Goal: Task Accomplishment & Management: Manage account settings

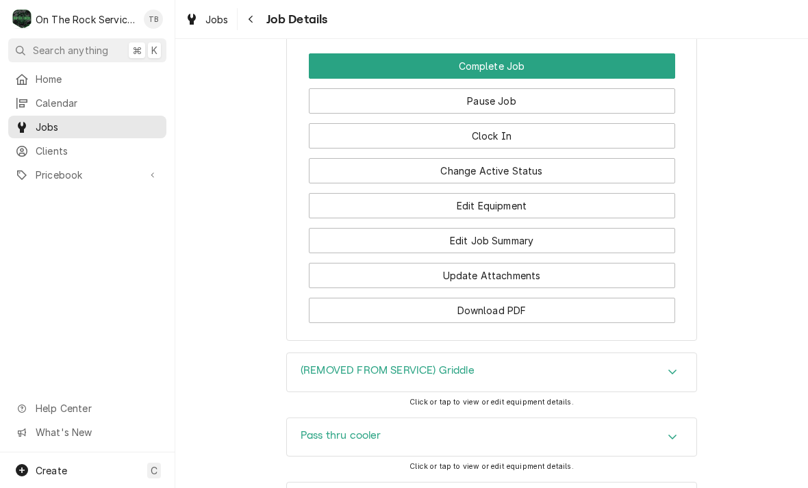
scroll to position [1509, 0]
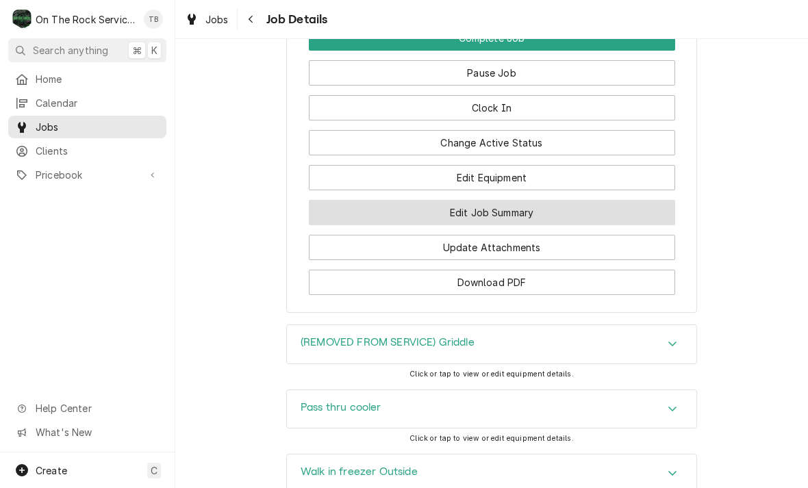
click at [512, 212] on button "Edit Job Summary" at bounding box center [492, 212] width 366 height 25
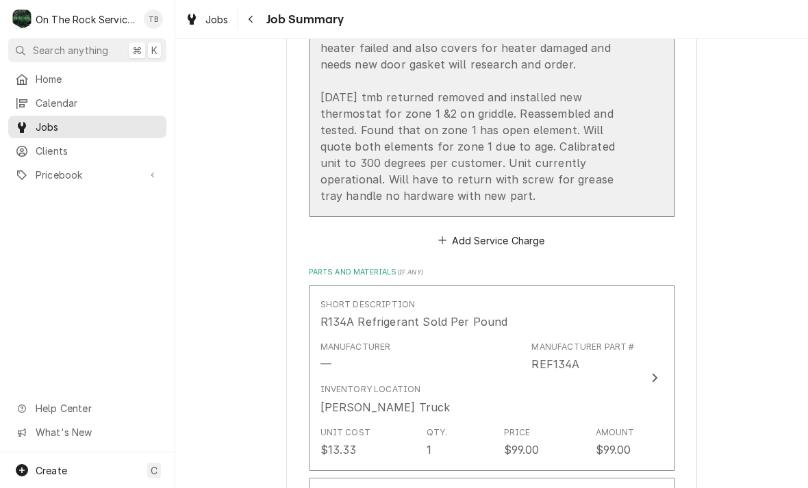
click at [415, 200] on div "Service Summary [DATE] tmb provide service parts and labor to determine that on…" at bounding box center [477, 15] width 314 height 388
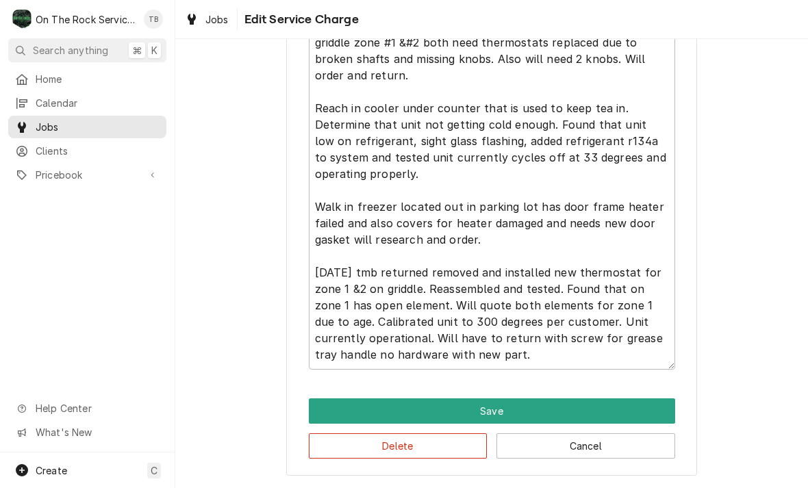
scroll to position [562, 0]
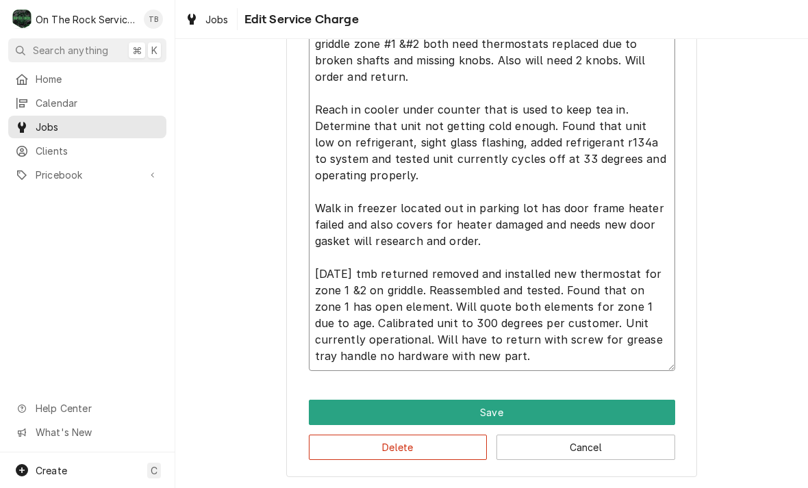
click at [482, 355] on textarea "6/18/25 tmb provide service parts and labor to determine that on griddle zone #…" at bounding box center [492, 192] width 366 height 358
type textarea "x"
type textarea "6/18/25 tmb provide service parts and labor to determine that on griddle zone #…"
type textarea "x"
type textarea "6/18/25 tmb provide service parts and labor to determine that on griddle zone #…"
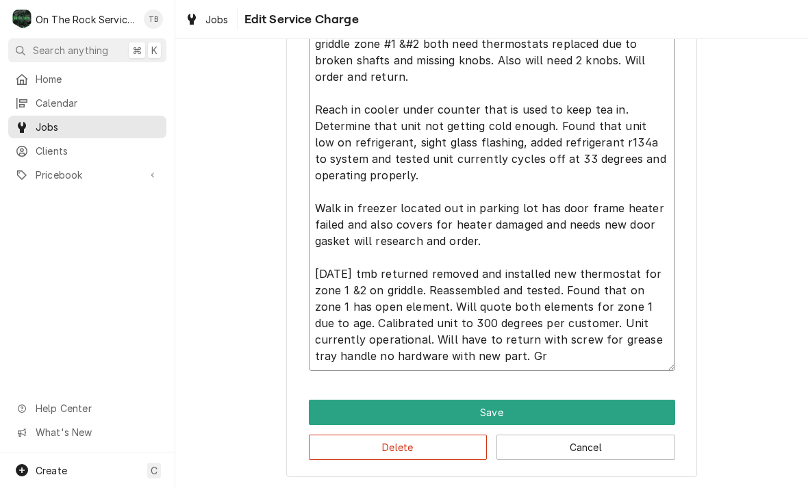
type textarea "x"
type textarea "6/18/25 tmb provide service parts and labor to determine that on griddle zone #…"
type textarea "x"
type textarea "6/18/25 tmb provide service parts and labor to determine that on griddle zone #…"
type textarea "x"
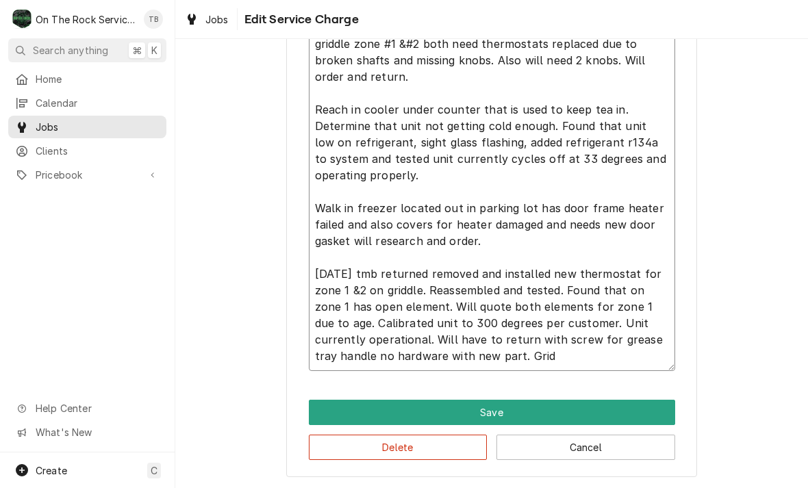
type textarea "6/18/25 tmb provide service parts and labor to determine that on griddle zone #…"
type textarea "x"
type textarea "6/18/25 tmb provide service parts and labor to determine that on griddle zone #…"
type textarea "x"
type textarea "6/18/25 tmb provide service parts and labor to determine that on griddle zone #…"
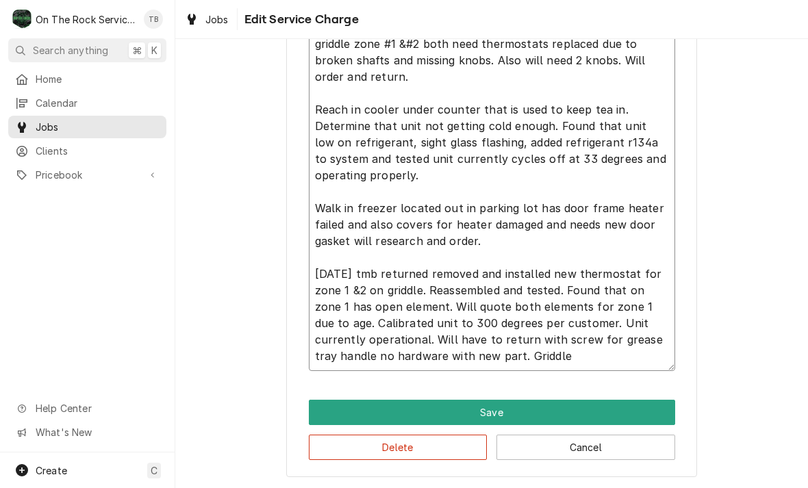
type textarea "x"
type textarea "6/18/25 tmb provide service parts and labor to determine that on griddle zone #…"
type textarea "x"
type textarea "6/18/25 tmb provide service parts and labor to determine that on griddle zone #…"
type textarea "x"
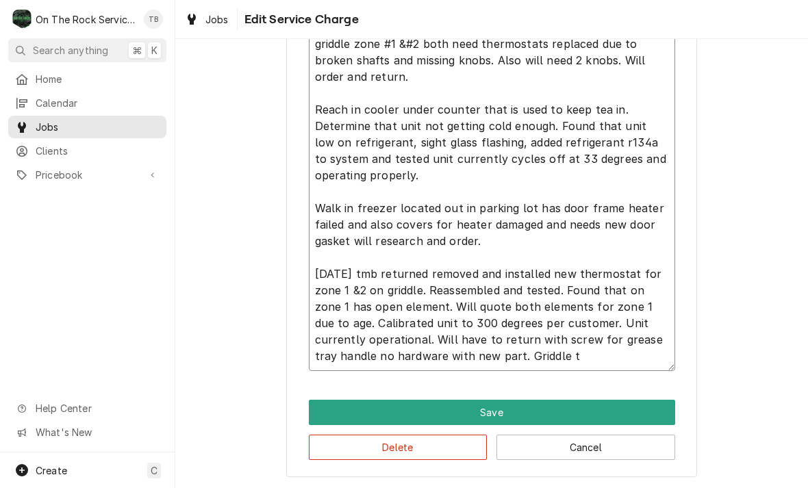
type textarea "6/18/25 tmb provide service parts and labor to determine that on griddle zone #…"
type textarea "x"
type textarea "6/18/25 tmb provide service parts and labor to determine that on griddle zone #…"
type textarea "x"
type textarea "6/18/25 tmb provide service parts and labor to determine that on griddle zone #…"
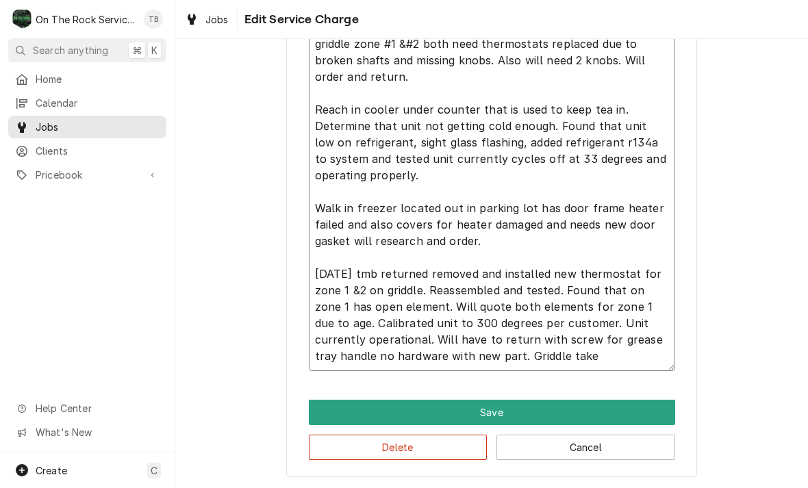
type textarea "x"
type textarea "6/18/25 tmb provide service parts and labor to determine that on griddle zone #…"
type textarea "x"
type textarea "6/18/25 tmb provide service parts and labor to determine that on griddle zone #…"
type textarea "x"
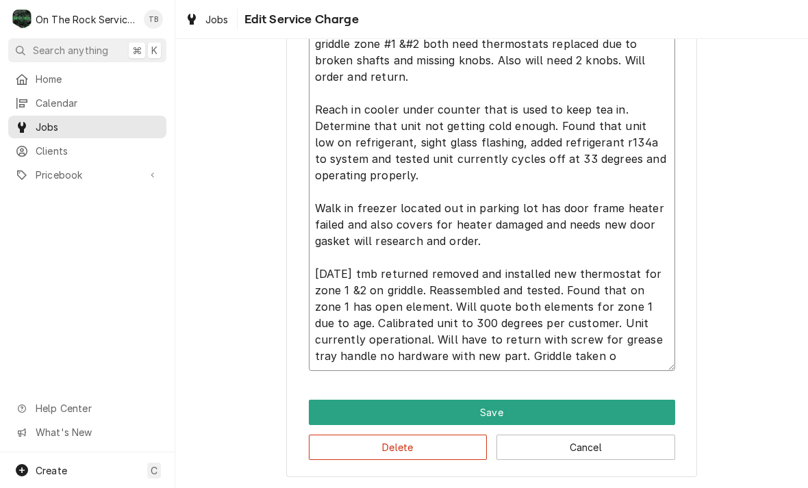
type textarea "6/18/25 tmb provide service parts and labor to determine that on griddle zone #…"
type textarea "x"
type textarea "6/18/25 tmb provide service parts and labor to determine that on griddle zone #…"
type textarea "x"
type textarea "6/18/25 tmb provide service parts and labor to determine that on griddle zone #…"
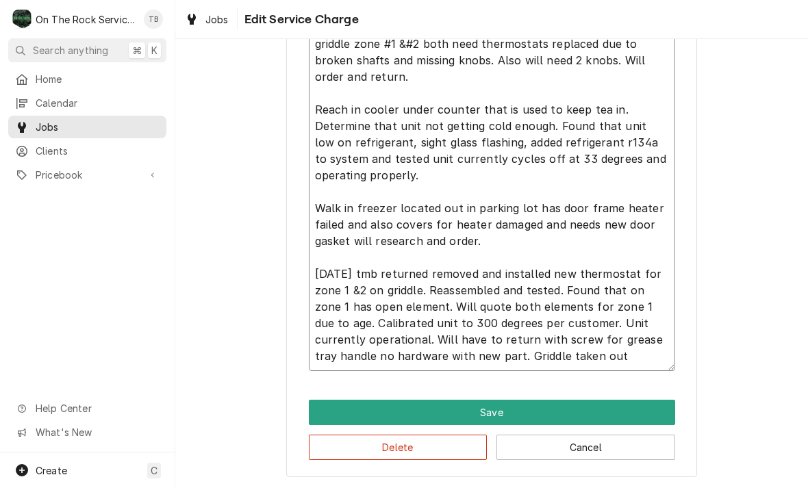
type textarea "x"
type textarea "6/18/25 tmb provide service parts and labor to determine that on griddle zone #…"
type textarea "x"
type textarea "6/18/25 tmb provide service parts and labor to determine that on griddle zone #…"
type textarea "x"
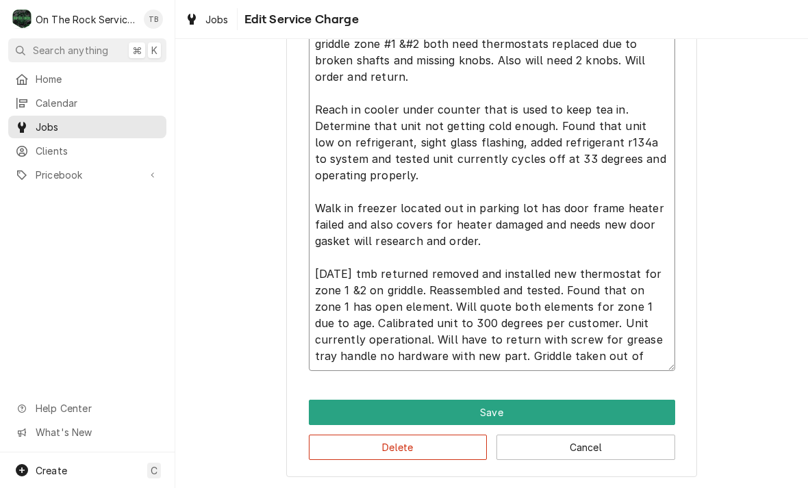
type textarea "6/18/25 tmb provide service parts and labor to determine that on griddle zone #…"
type textarea "x"
type textarea "6/18/25 tmb provide service parts and labor to determine that on griddle zone #…"
type textarea "x"
type textarea "6/18/25 tmb provide service parts and labor to determine that on griddle zone #…"
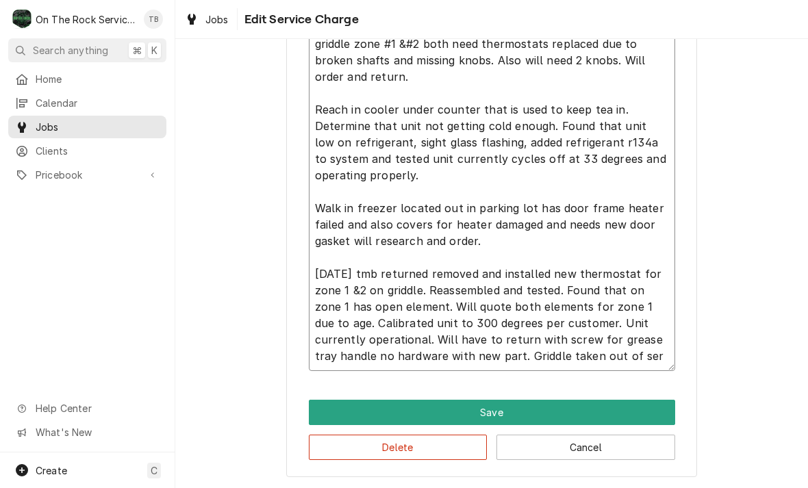
type textarea "x"
type textarea "6/18/25 tmb provide service parts and labor to determine that on griddle zone #…"
type textarea "x"
type textarea "6/18/25 tmb provide service parts and labor to determine that on griddle zone #…"
type textarea "x"
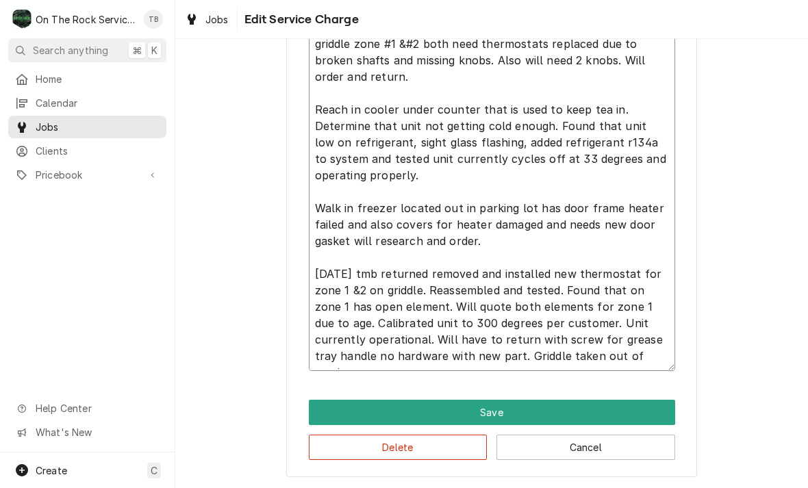
type textarea "6/18/25 tmb provide service parts and labor to determine that on griddle zone #…"
type textarea "x"
type textarea "6/18/25 tmb provide service parts and labor to determine that on griddle zone #…"
type textarea "x"
type textarea "6/18/25 tmb provide service parts and labor to determine that on griddle zone #…"
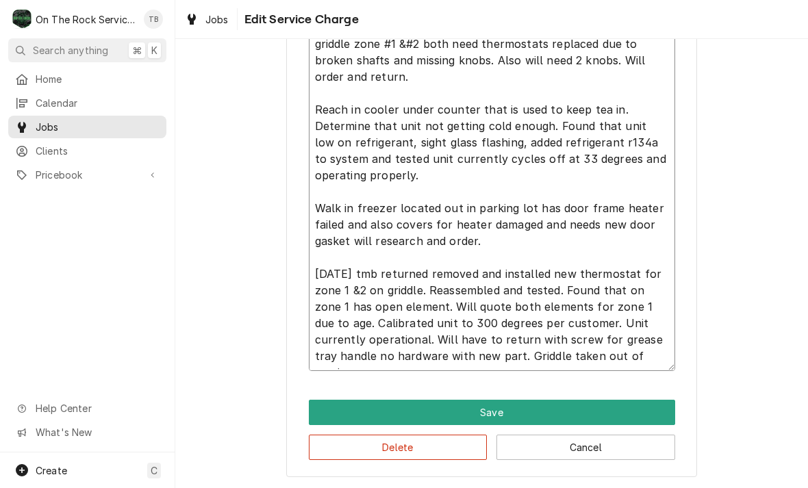
type textarea "x"
type textarea "6/18/25 tmb provide service parts and labor to determine that on griddle zone #…"
type textarea "x"
type textarea "6/18/25 tmb provide service parts and labor to determine that on griddle zone #…"
type textarea "x"
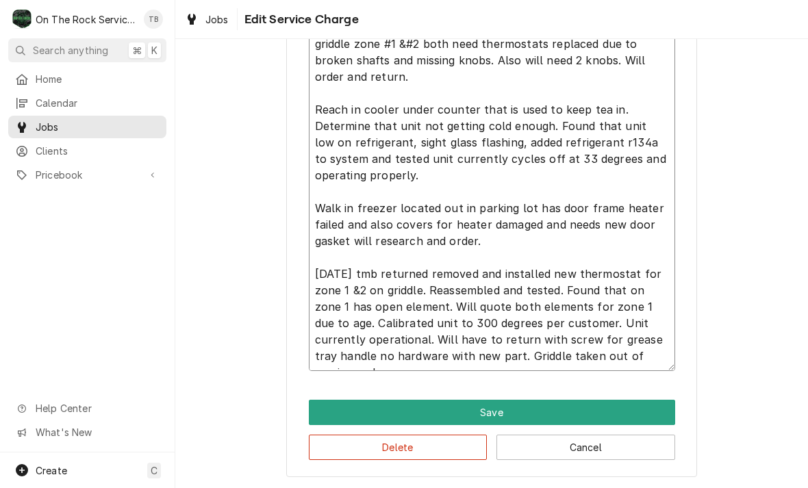
type textarea "6/18/25 tmb provide service parts and labor to determine that on griddle zone #…"
type textarea "x"
type textarea "6/18/25 tmb provide service parts and labor to determine that on griddle zone #…"
type textarea "x"
type textarea "6/18/25 tmb provide service parts and labor to determine that on griddle zone #…"
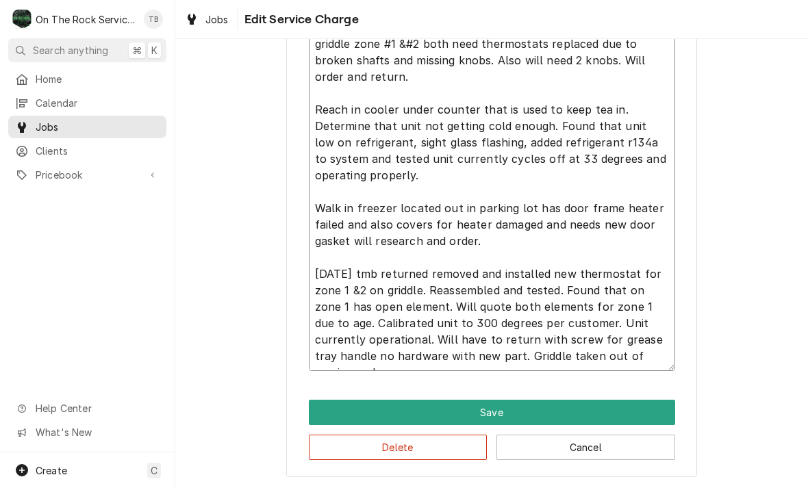
type textarea "x"
type textarea "6/18/25 tmb provide service parts and labor to determine that on griddle zone #…"
type textarea "x"
type textarea "6/18/25 tmb provide service parts and labor to determine that on griddle zone #…"
type textarea "x"
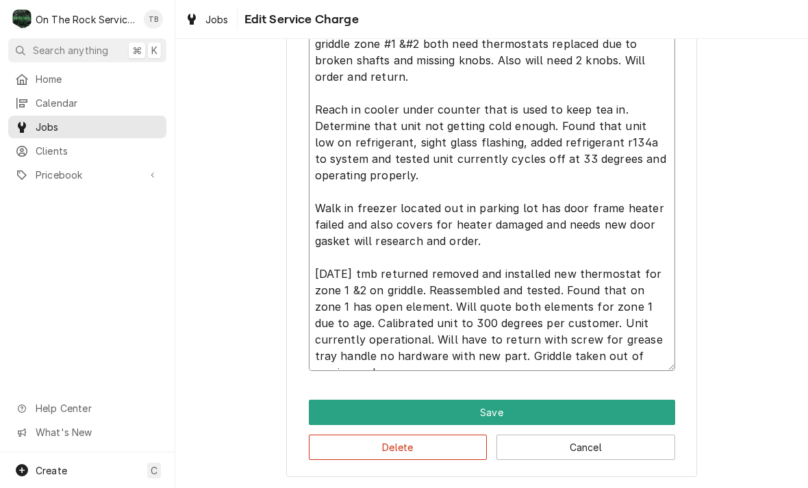
type textarea "6/18/25 tmb provide service parts and labor to determine that on griddle zone #…"
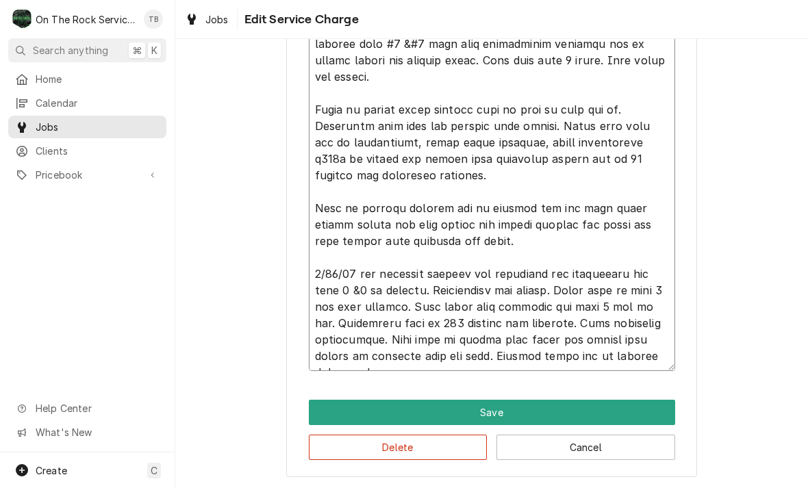
type textarea "x"
type textarea "6/18/25 tmb provide service parts and labor to determine that on griddle zone #…"
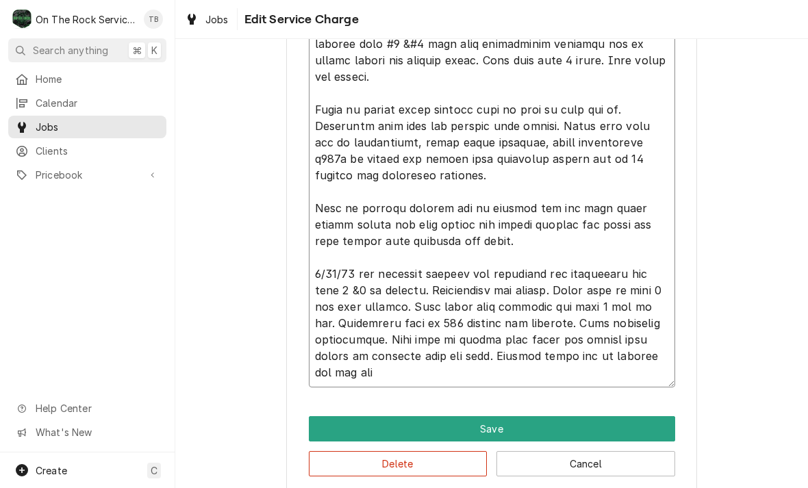
type textarea "x"
type textarea "6/18/25 tmb provide service parts and labor to determine that on griddle zone #…"
type textarea "x"
type textarea "6/18/25 tmb provide service parts and labor to determine that on griddle zone #…"
type textarea "x"
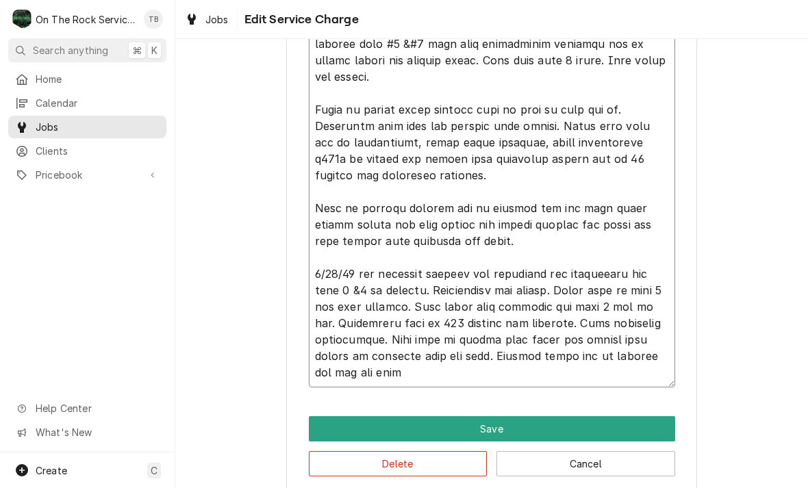
type textarea "6/18/25 tmb provide service parts and labor to determine that on griddle zone #…"
type textarea "x"
type textarea "6/18/25 tmb provide service parts and labor to determine that on griddle zone #…"
type textarea "x"
type textarea "6/18/25 tmb provide service parts and labor to determine that on griddle zone #…"
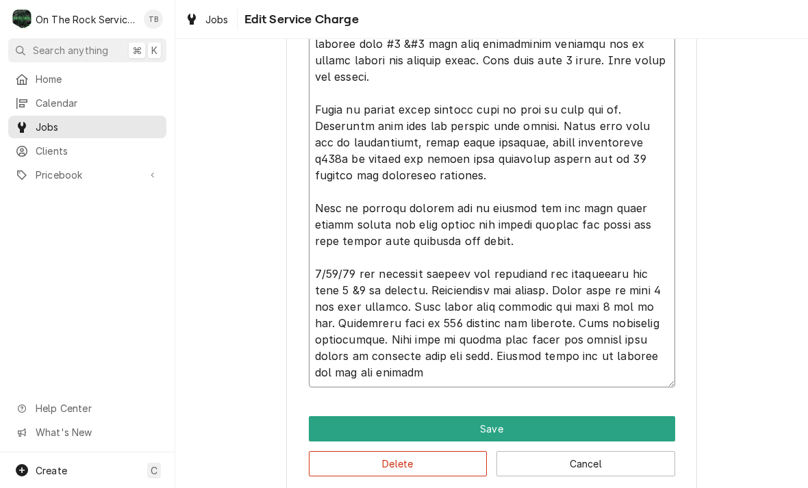
type textarea "x"
type textarea "6/18/25 tmb provide service parts and labor to determine that on griddle zone #…"
type textarea "x"
type textarea "6/18/25 tmb provide service parts and labor to determine that on griddle zone #…"
type textarea "x"
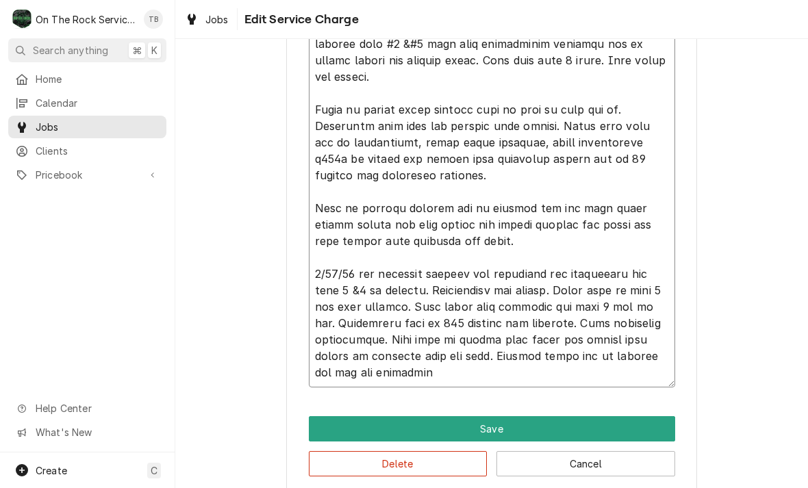
type textarea "6/18/25 tmb provide service parts and labor to determine that on griddle zone #…"
type textarea "x"
type textarea "6/18/25 tmb provide service parts and labor to determine that on griddle zone #…"
type textarea "x"
type textarea "6/18/25 tmb provide service parts and labor to determine that on griddle zone #…"
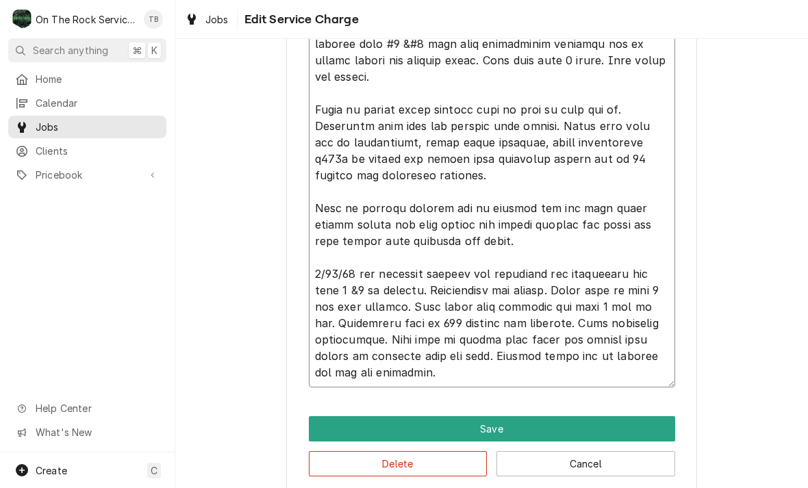
click at [493, 247] on textarea "Service Summary" at bounding box center [492, 200] width 366 height 375
click at [498, 242] on textarea "Service Summary" at bounding box center [492, 200] width 366 height 375
type textarea "x"
type textarea "6/18/25 tmb provide service parts and labor to determine that on griddle zone #…"
type textarea "x"
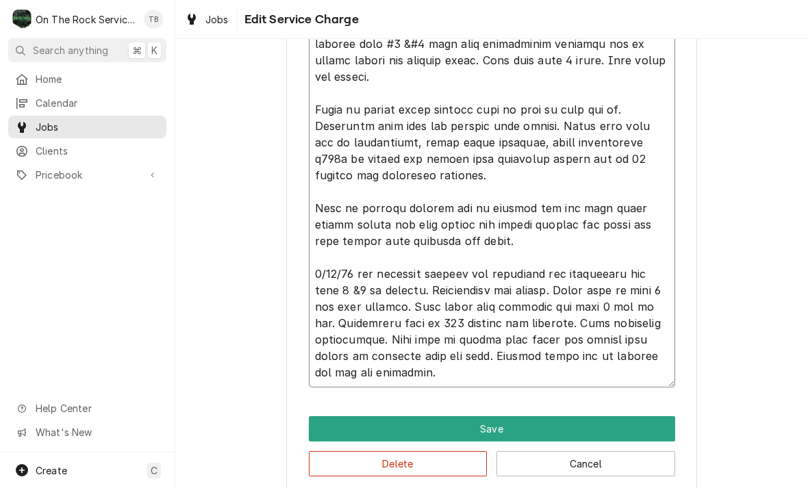
type textarea "6/18/25 tmb provide service parts and labor to determine that on griddle zone #…"
type textarea "x"
type textarea "6/18/25 tmb provide service parts and labor to determine that on griddle zone #…"
type textarea "x"
type textarea "6/18/25 tmb provide service parts and labor to determine that on griddle zone #…"
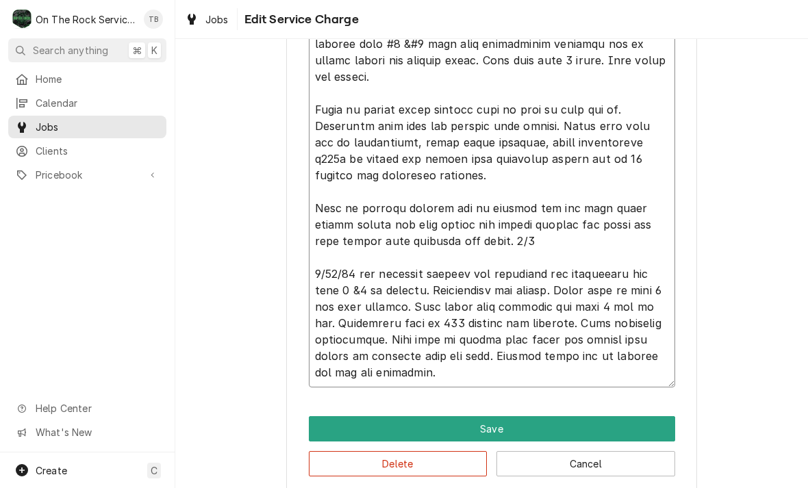
type textarea "x"
type textarea "6/18/25 tmb provide service parts and labor to determine that on griddle zone #…"
type textarea "x"
type textarea "6/18/25 tmb provide service parts and labor to determine that on griddle zone #…"
type textarea "x"
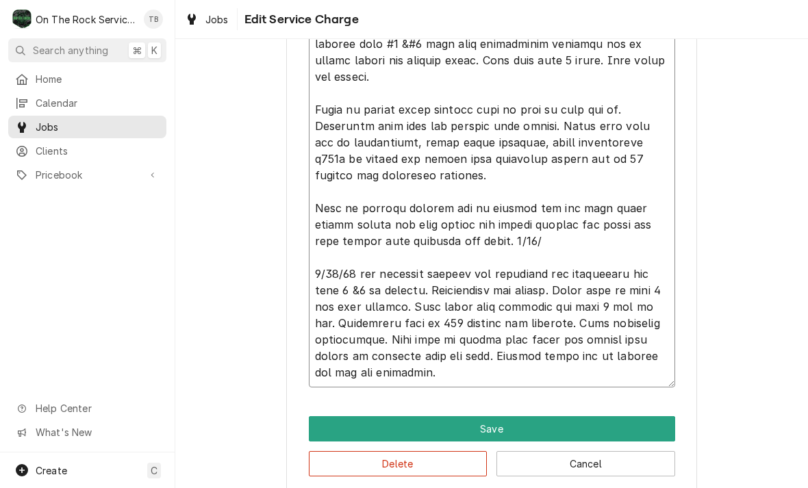
type textarea "6/18/25 tmb provide service parts and labor to determine that on griddle zone #…"
type textarea "x"
type textarea "6/18/25 tmb provide service parts and labor to determine that on griddle zone #…"
type textarea "x"
type textarea "6/18/25 tmb provide service parts and labor to determine that on griddle zone #…"
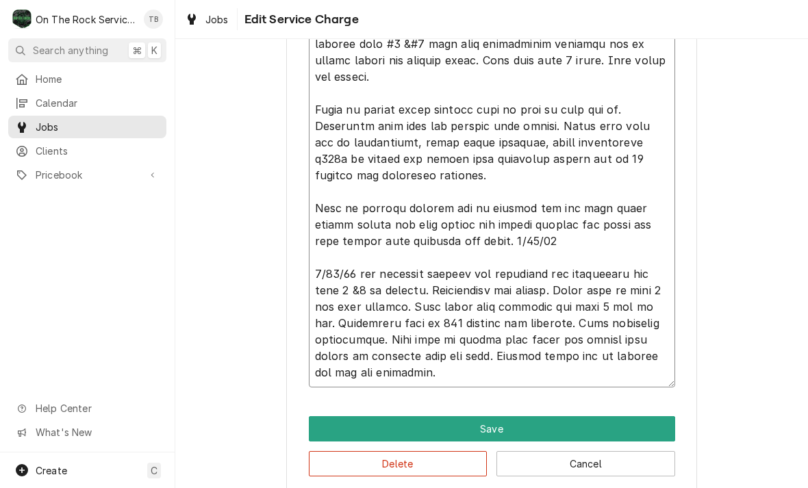
type textarea "x"
type textarea "6/18/25 tmb provide service parts and labor to determine that on griddle zone #…"
type textarea "x"
type textarea "6/18/25 tmb provide service parts and labor to determine that on griddle zone #…"
type textarea "x"
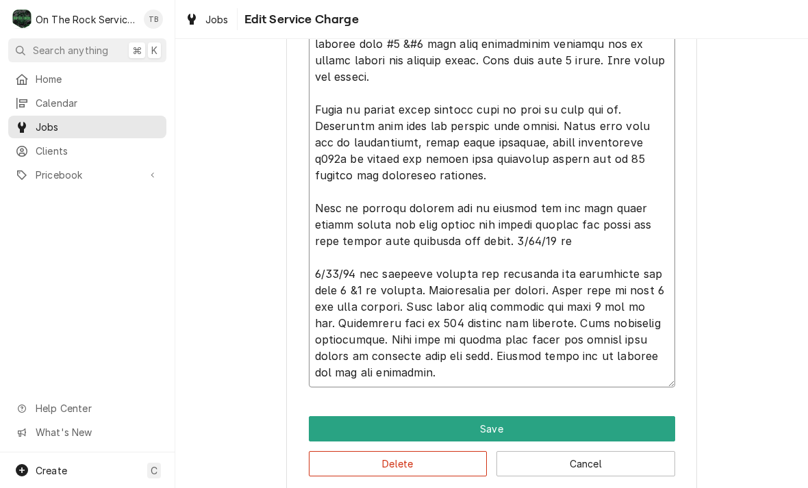
type textarea "6/18/25 tmb provide service parts and labor to determine that on griddle zone #…"
type textarea "x"
type textarea "6/18/25 tmb provide service parts and labor to determine that on griddle zone #…"
type textarea "x"
type textarea "6/18/25 tmb provide service parts and labor to determine that on griddle zone #…"
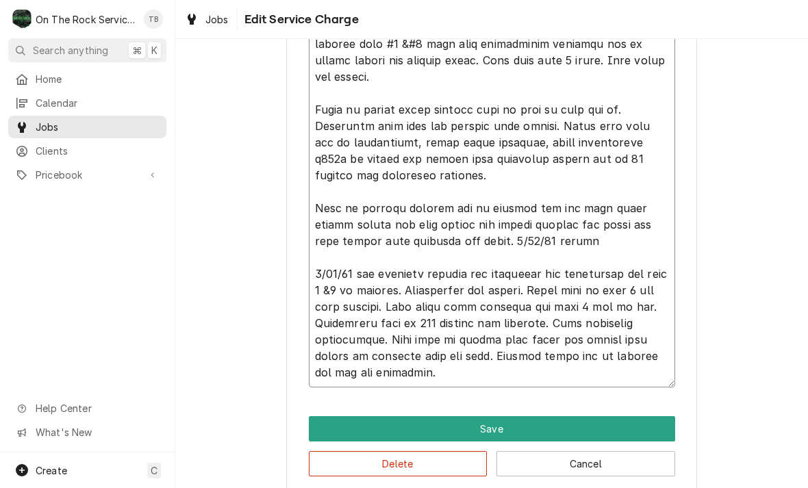
type textarea "x"
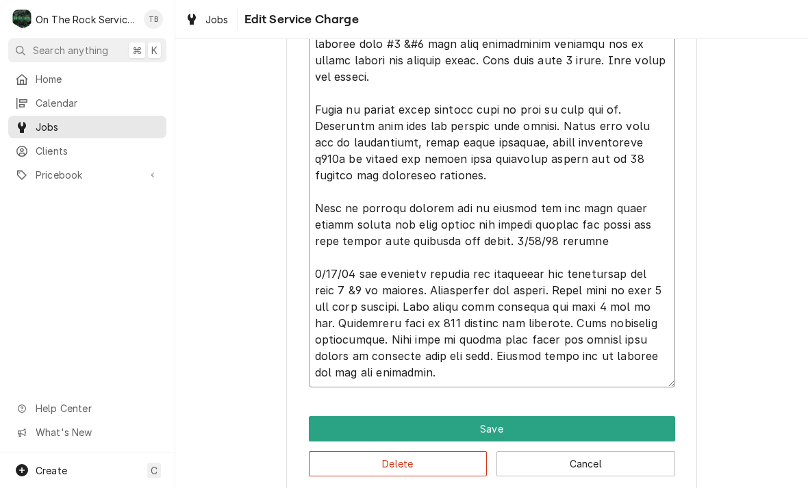
type textarea "6/18/25 tmb provide service parts and labor to determine that on griddle zone #…"
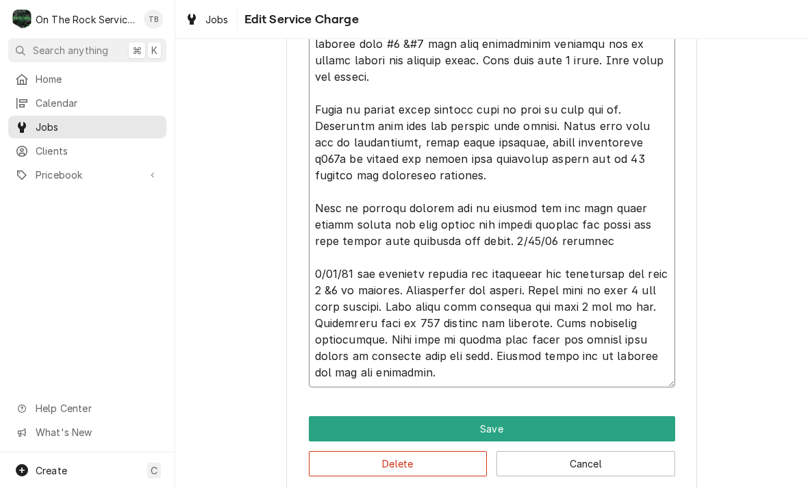
type textarea "x"
type textarea "6/18/25 tmb provide service parts and labor to determine that on griddle zone #…"
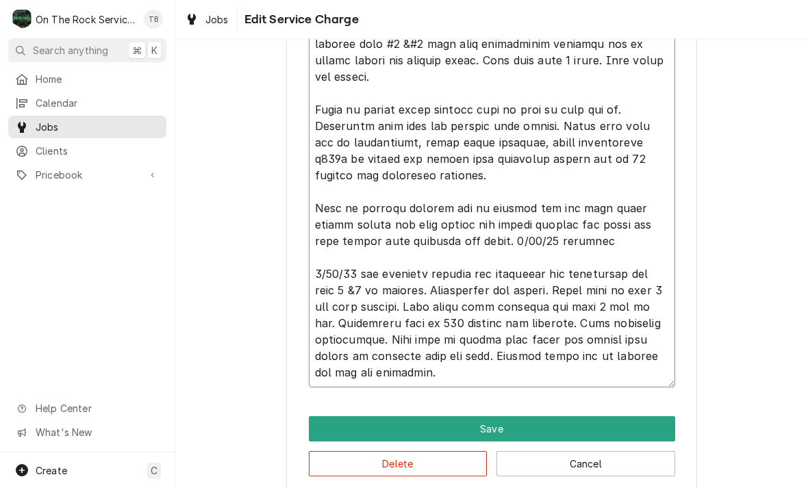
type textarea "x"
type textarea "6/18/25 tmb provide service parts and labor to determine that on griddle zone #…"
type textarea "x"
type textarea "6/18/25 tmb provide service parts and labor to determine that on griddle zone #…"
type textarea "x"
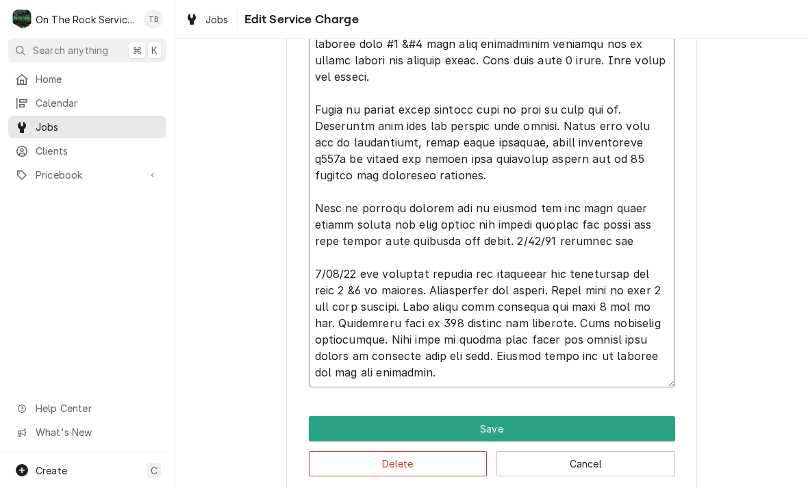
type textarea "6/18/25 tmb provide service parts and labor to determine that on griddle zone #…"
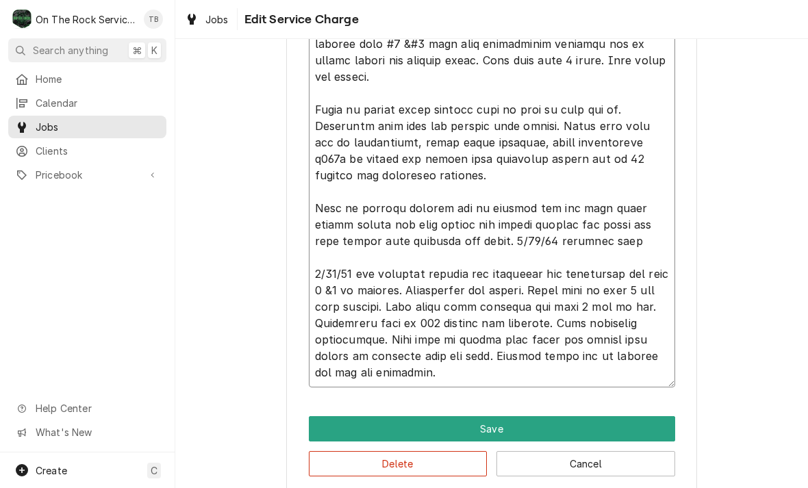
type textarea "x"
type textarea "6/18/25 tmb provide service parts and labor to determine that on griddle zone #…"
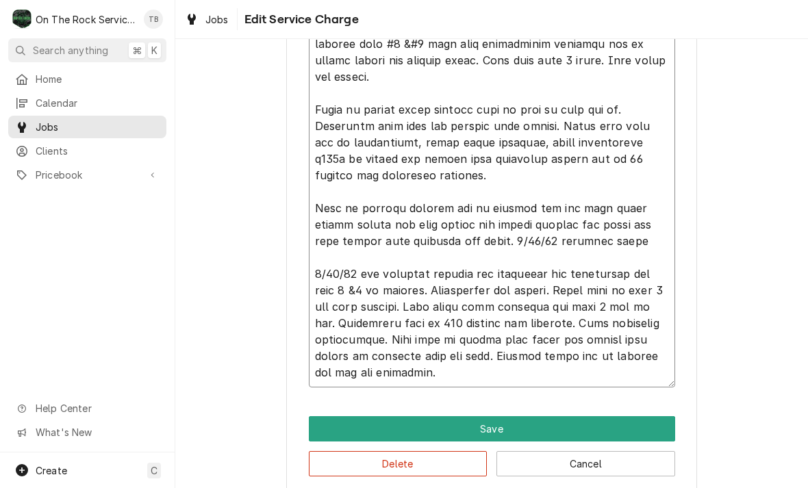
type textarea "x"
type textarea "6/18/25 tmb provide service parts and labor to determine that on griddle zone #…"
type textarea "x"
type textarea "6/18/25 tmb provide service parts and labor to determine that on griddle zone #…"
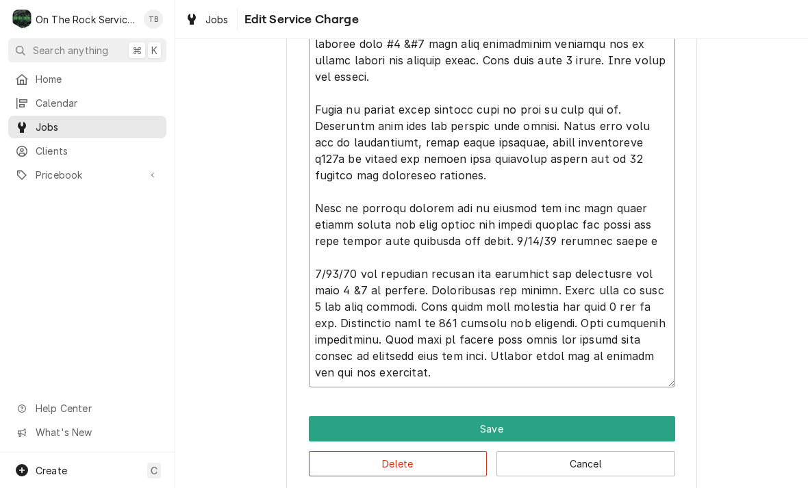
type textarea "x"
type textarea "6/18/25 tmb provide service parts and labor to determine that on griddle zone #…"
type textarea "x"
type textarea "6/18/25 tmb provide service parts and labor to determine that on griddle zone #…"
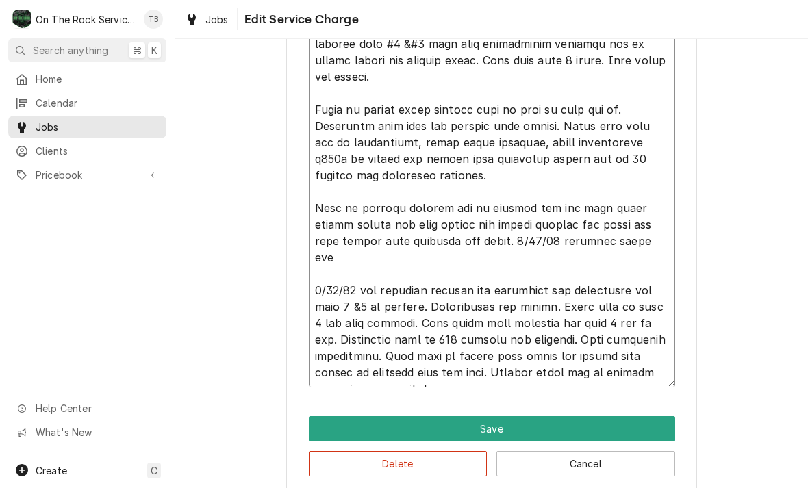
type textarea "x"
type textarea "6/18/25 tmb provide service parts and labor to determine that on griddle zone #…"
type textarea "x"
type textarea "6/18/25 tmb provide service parts and labor to determine that on griddle zone #…"
type textarea "x"
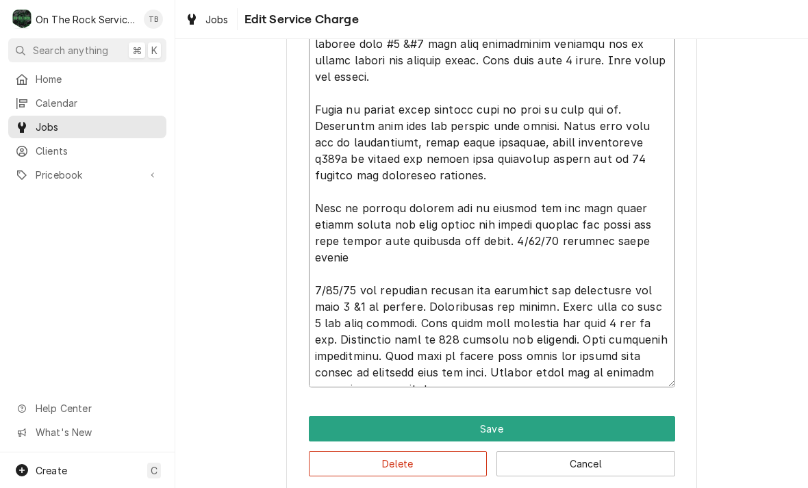
type textarea "6/18/25 tmb provide service parts and labor to determine that on griddle zone #…"
type textarea "x"
type textarea "6/18/25 tmb provide service parts and labor to determine that on griddle zone #…"
type textarea "x"
type textarea "6/18/25 tmb provide service parts and labor to determine that on griddle zone #…"
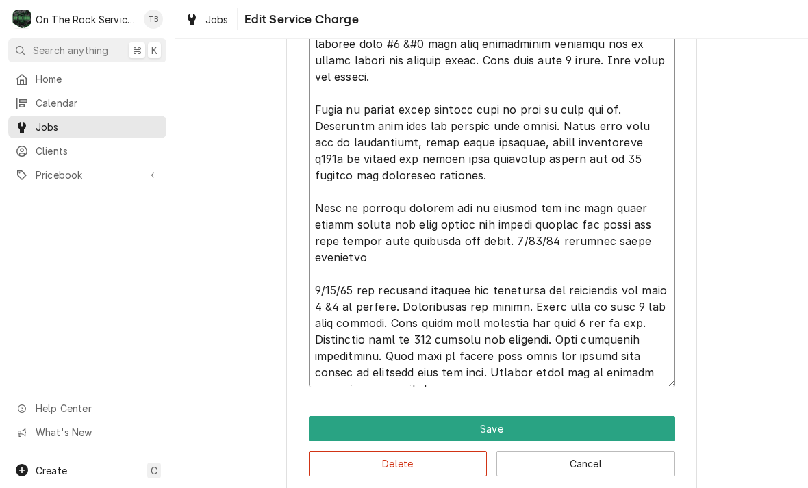
type textarea "x"
type textarea "6/18/25 tmb provide service parts and labor to determine that on griddle zone #…"
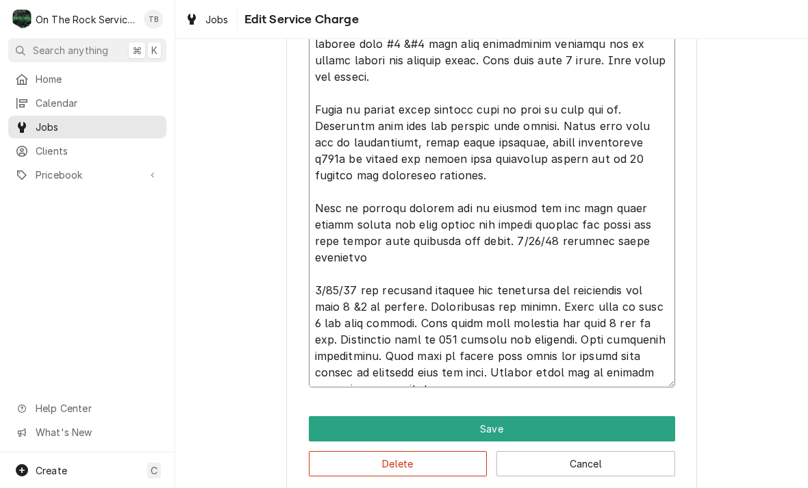
type textarea "x"
type textarea "6/18/25 tmb provide service parts and labor to determine that on griddle zone #…"
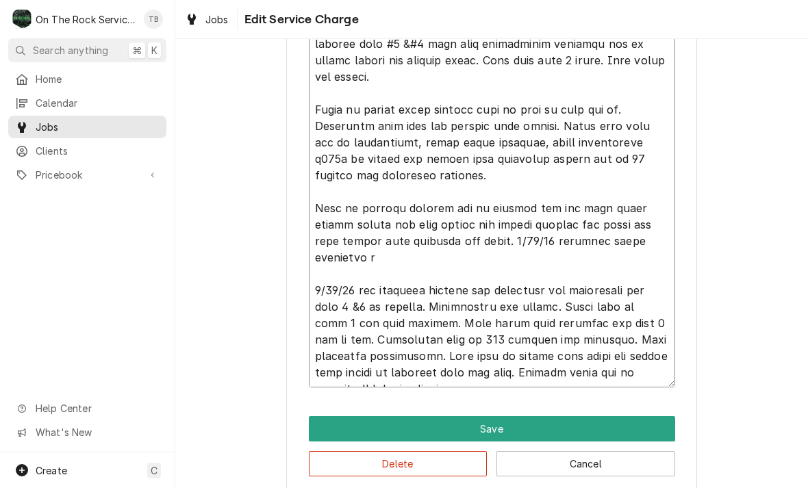
type textarea "x"
type textarea "6/18/25 tmb provide service parts and labor to determine that on griddle zone #…"
type textarea "x"
type textarea "6/18/25 tmb provide service parts and labor to determine that on griddle zone #…"
type textarea "x"
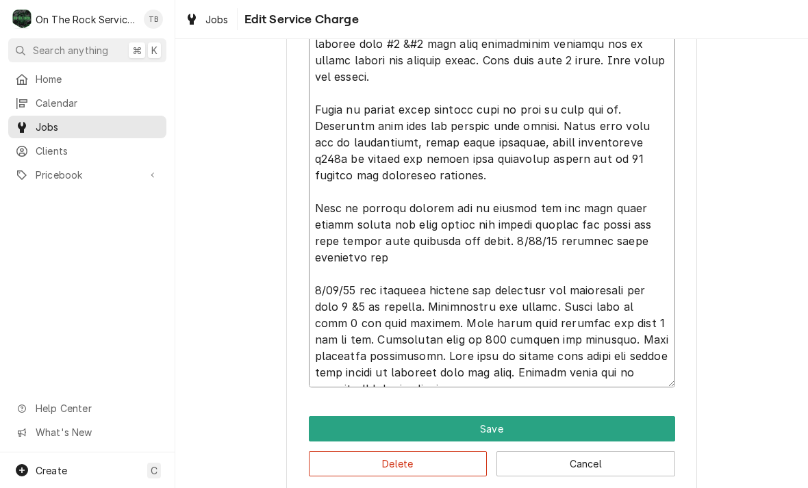
type textarea "6/18/25 tmb provide service parts and labor to determine that on griddle zone #…"
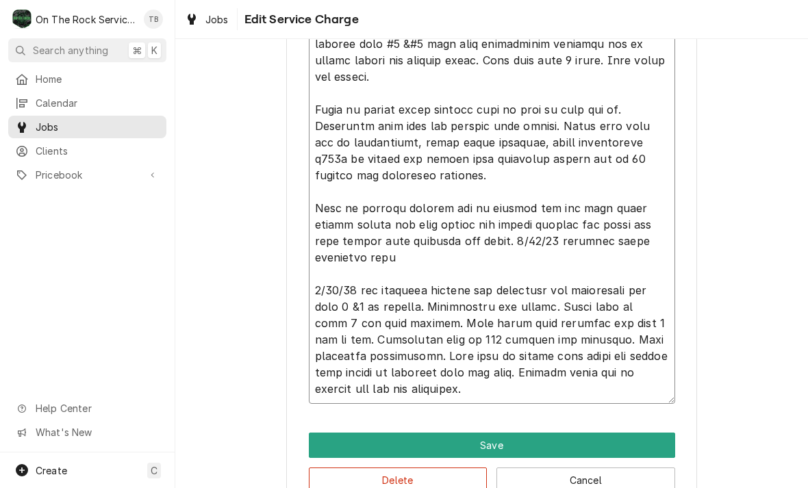
type textarea "x"
type textarea "6/18/25 tmb provide service parts and labor to determine that on griddle zone #…"
type textarea "x"
type textarea "6/18/25 tmb provide service parts and labor to determine that on griddle zone #…"
type textarea "x"
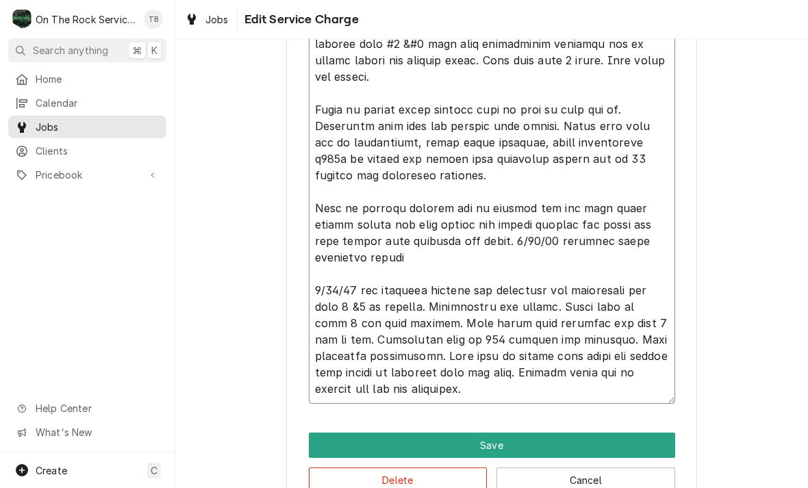
type textarea "6/18/25 tmb provide service parts and labor to determine that on griddle zone #…"
type textarea "x"
type textarea "6/18/25 tmb provide service parts and labor to determine that on griddle zone #…"
type textarea "x"
type textarea "6/18/25 tmb provide service parts and labor to determine that on griddle zone #…"
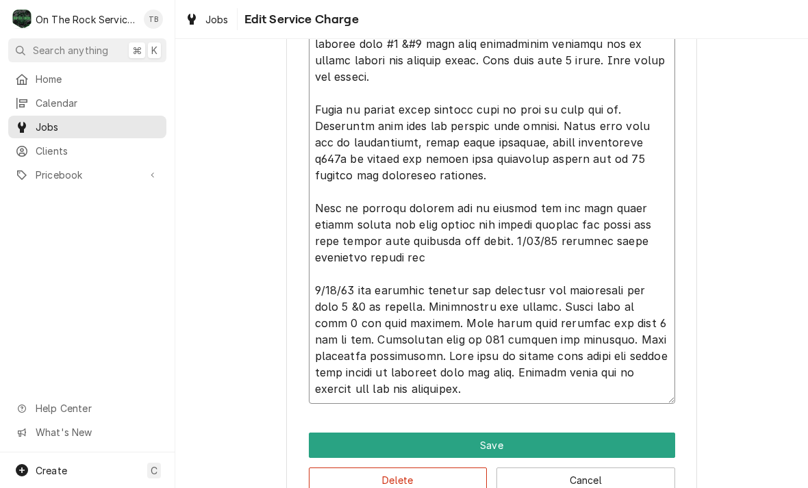
type textarea "x"
type textarea "6/18/25 tmb provide service parts and labor to determine that on griddle zone #…"
type textarea "x"
type textarea "6/18/25 tmb provide service parts and labor to determine that on griddle zone #…"
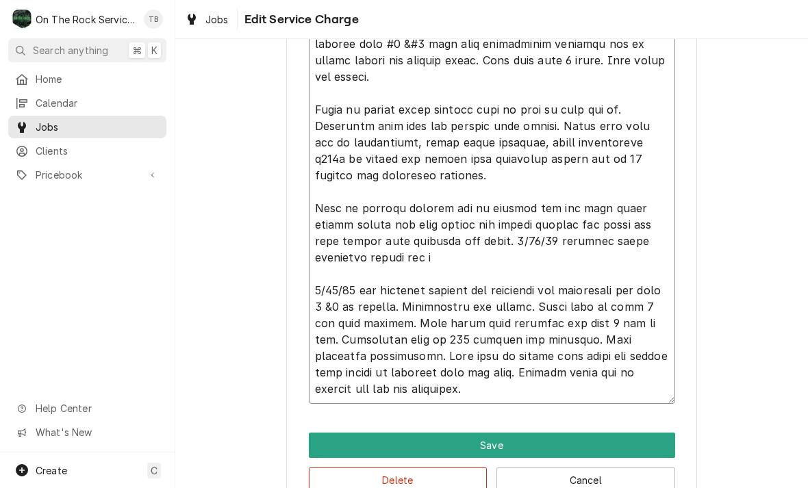
type textarea "x"
type textarea "6/18/25 tmb provide service parts and labor to determine that on griddle zone #…"
type textarea "x"
type textarea "6/18/25 tmb provide service parts and labor to determine that on griddle zone #…"
type textarea "x"
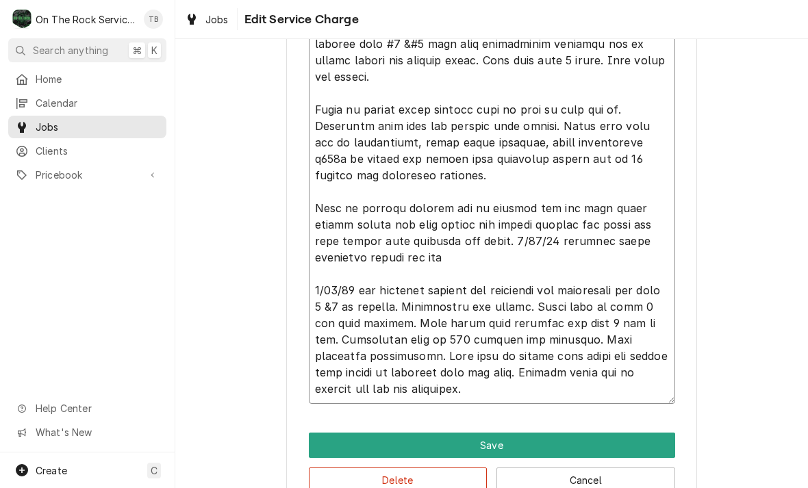
type textarea "6/18/25 tmb provide service parts and labor to determine that on griddle zone #…"
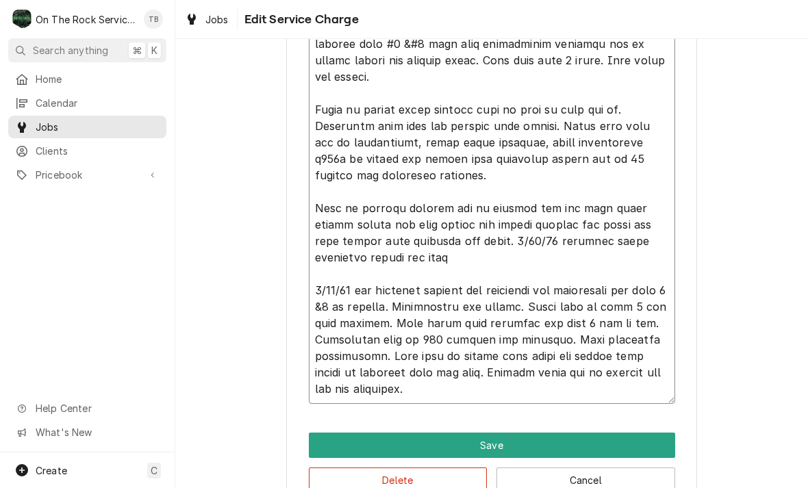
type textarea "x"
type textarea "6/18/25 tmb provide service parts and labor to determine that on griddle zone #…"
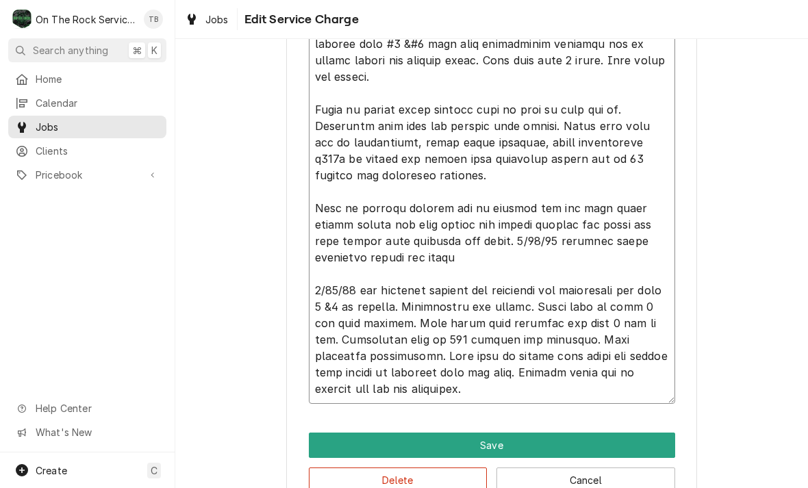
type textarea "x"
type textarea "6/18/25 tmb provide service parts and labor to determine that on griddle zone #…"
type textarea "x"
type textarea "6/18/25 tmb provide service parts and labor to determine that on griddle zone #…"
type textarea "x"
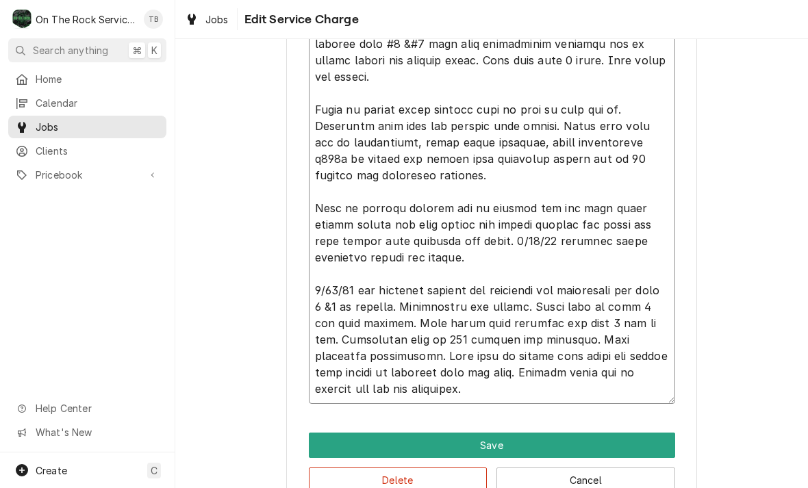
type textarea "6/18/25 tmb provide service parts and labor to determine that on griddle zone #…"
type textarea "x"
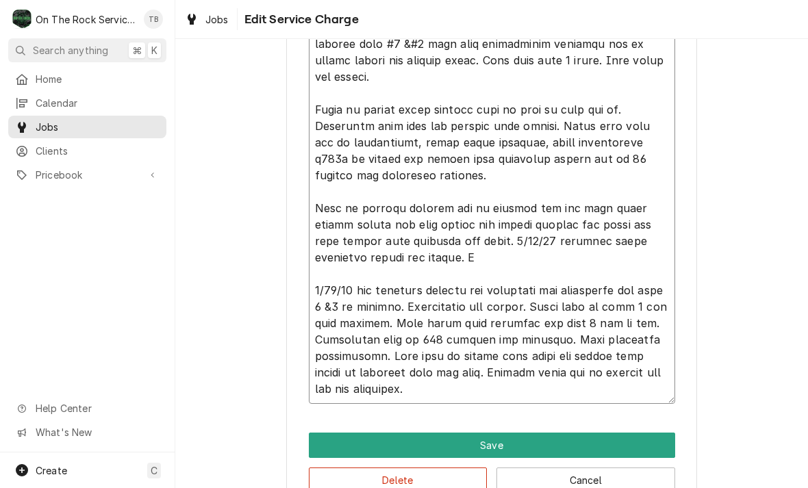
type textarea "6/18/25 tmb provide service parts and labor to determine that on griddle zone #…"
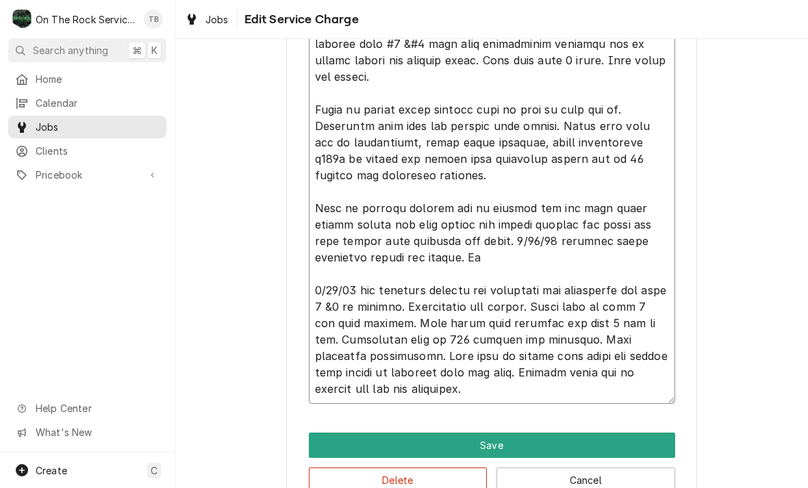
type textarea "x"
type textarea "6/18/25 tmb provide service parts and labor to determine that on griddle zone #…"
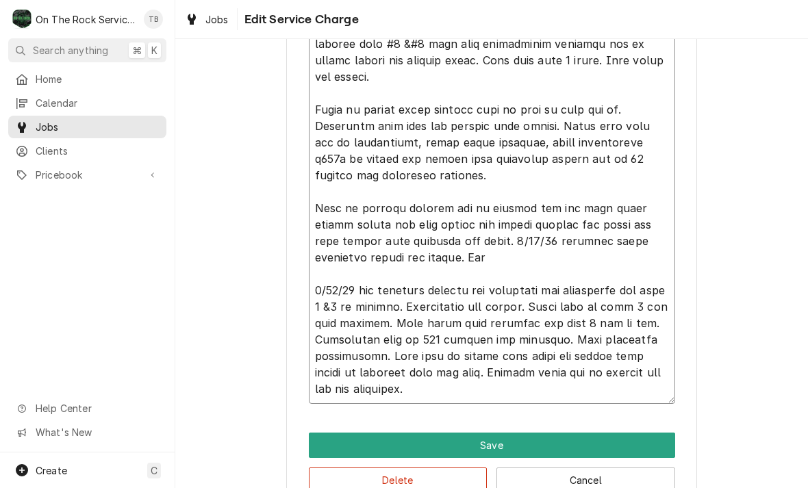
type textarea "x"
type textarea "6/18/25 tmb provide service parts and labor to determine that on griddle zone #…"
type textarea "x"
type textarea "6/18/25 tmb provide service parts and labor to determine that on griddle zone #…"
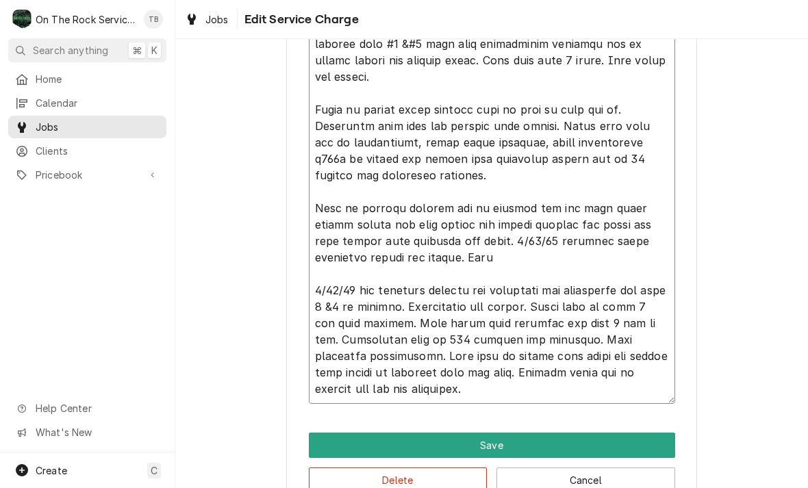
type textarea "x"
type textarea "6/18/25 tmb provide service parts and labor to determine that on griddle zone #…"
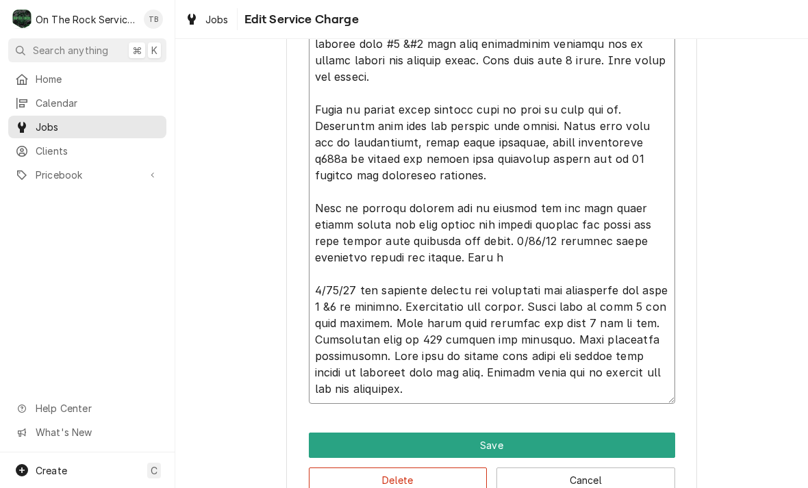
type textarea "x"
type textarea "6/18/25 tmb provide service parts and labor to determine that on griddle zone #…"
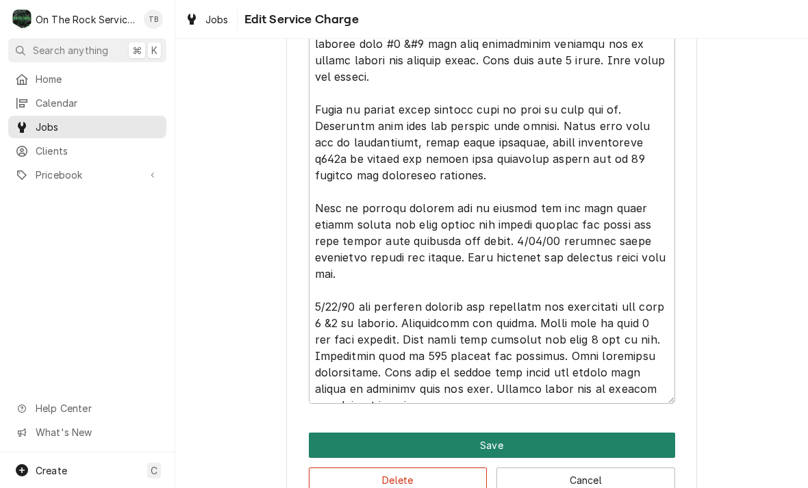
click at [664, 440] on button "Save" at bounding box center [492, 445] width 366 height 25
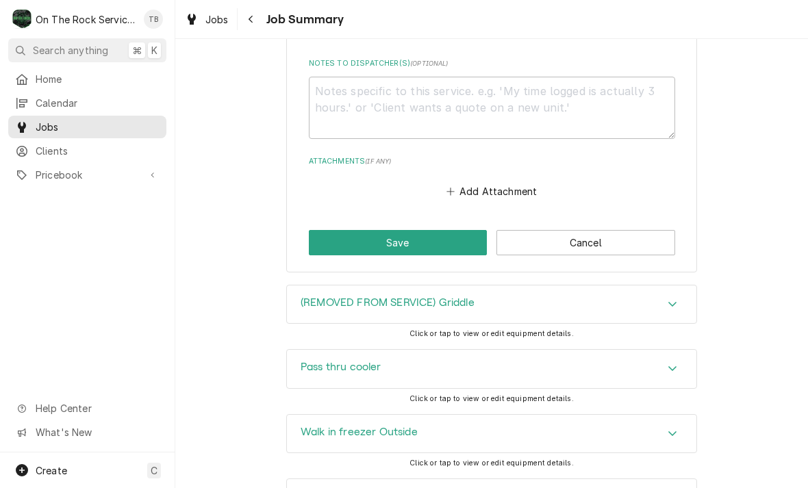
scroll to position [2260, 0]
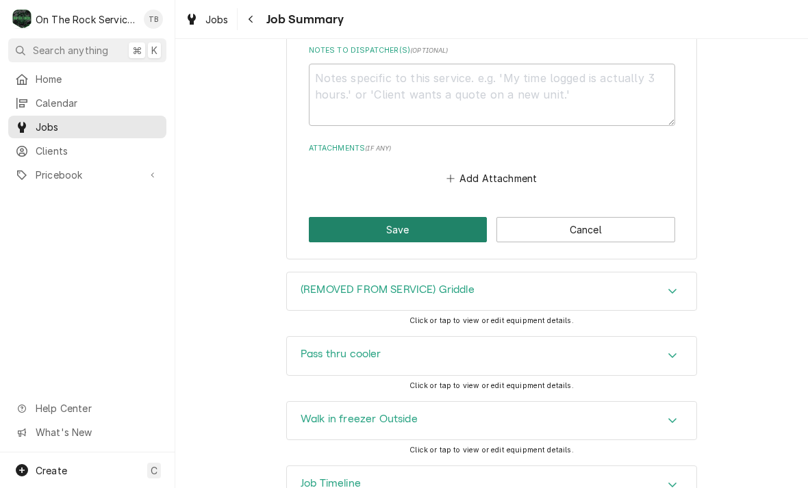
click at [401, 227] on button "Save" at bounding box center [398, 229] width 179 height 25
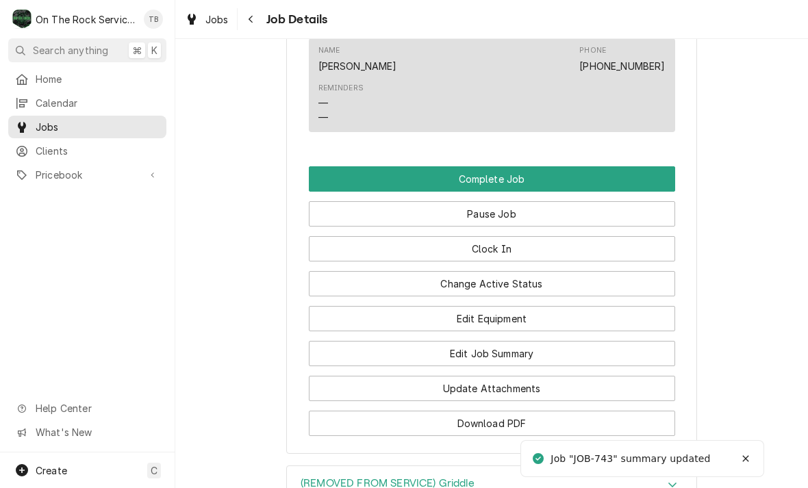
scroll to position [1376, 0]
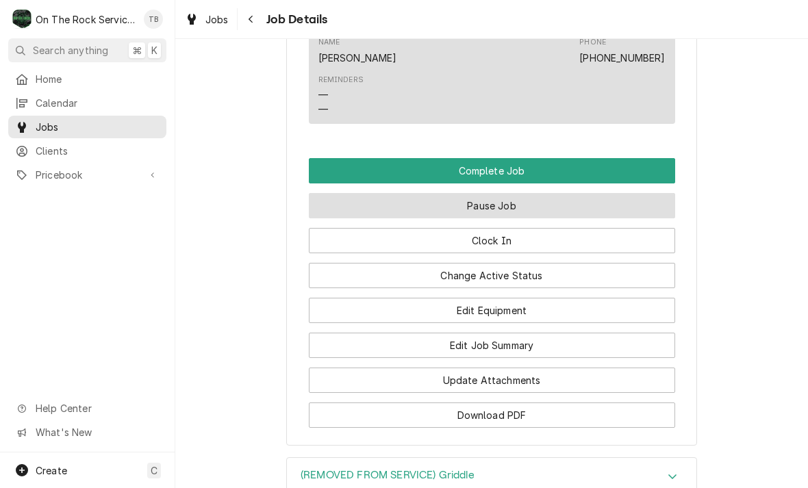
click at [514, 200] on button "Pause Job" at bounding box center [492, 205] width 366 height 25
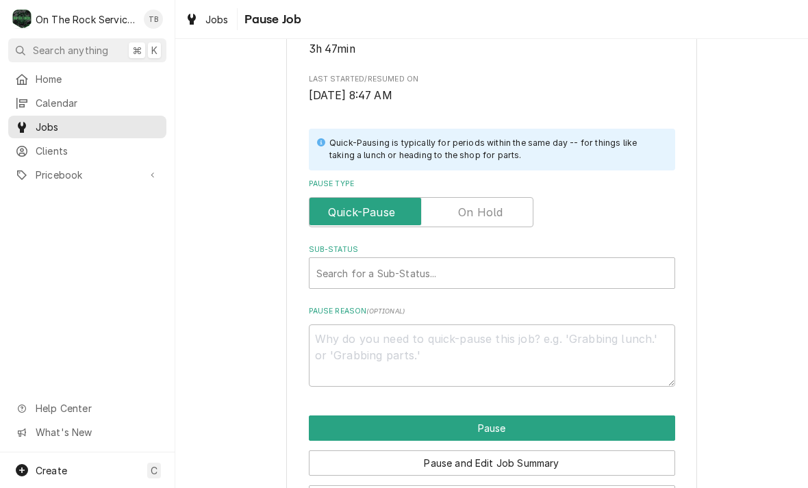
scroll to position [244, 0]
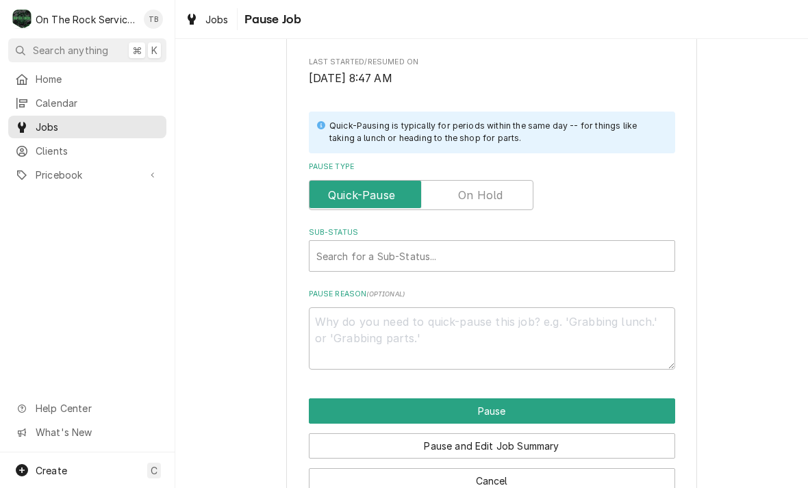
click at [497, 194] on label "Pause Type" at bounding box center [421, 195] width 225 height 30
click at [497, 194] on input "Pause Type" at bounding box center [421, 195] width 212 height 30
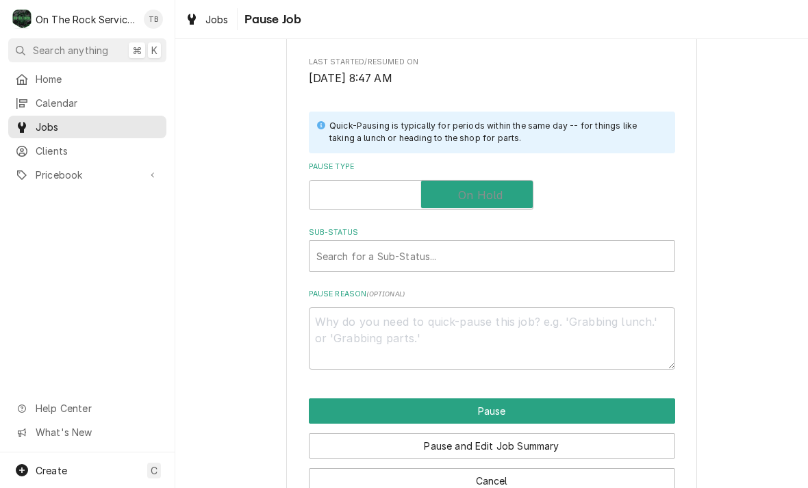
checkbox input "true"
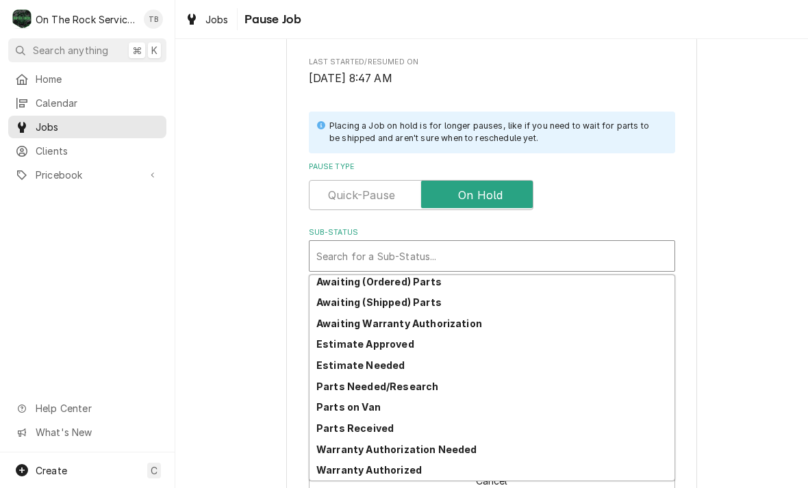
scroll to position [67, 0]
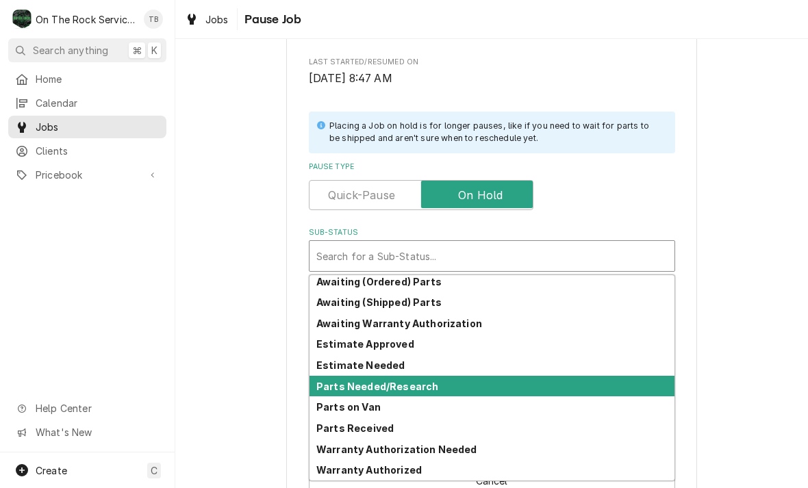
click at [413, 388] on div "Parts Needed/Research" at bounding box center [492, 386] width 365 height 21
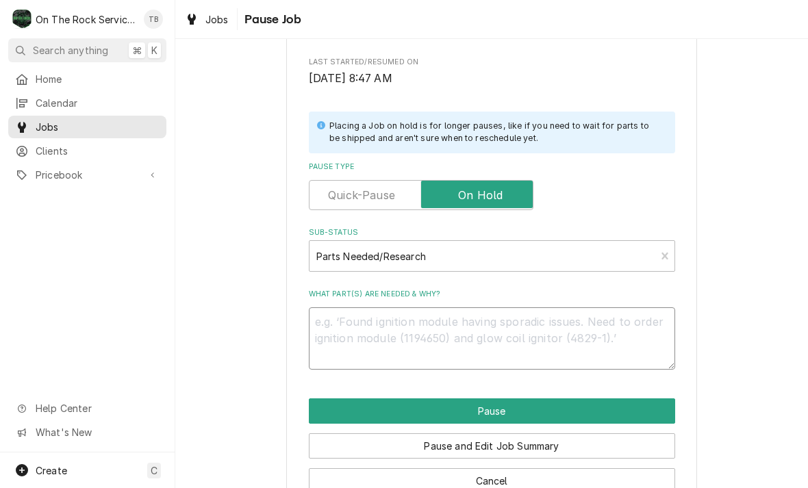
click at [373, 331] on textarea "What part(s) are needed & why?" at bounding box center [492, 338] width 366 height 62
type textarea "x"
type textarea "G"
type textarea "x"
type textarea "Gas"
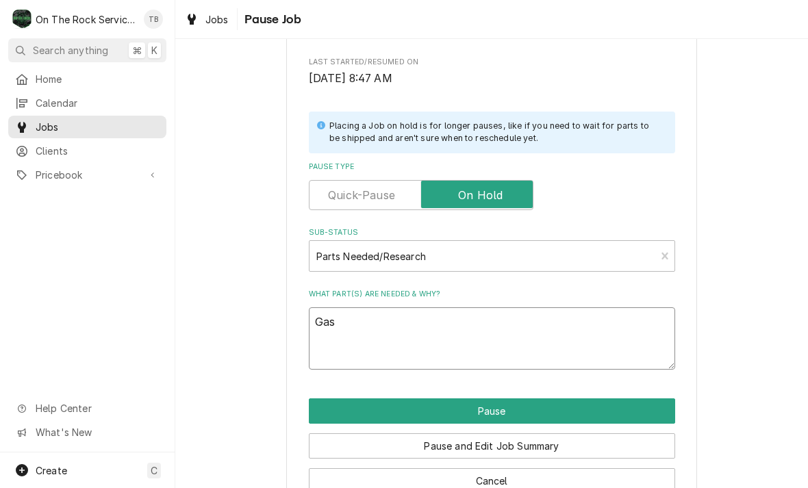
type textarea "x"
type textarea "Gask"
type textarea "x"
type textarea "Gaske"
type textarea "x"
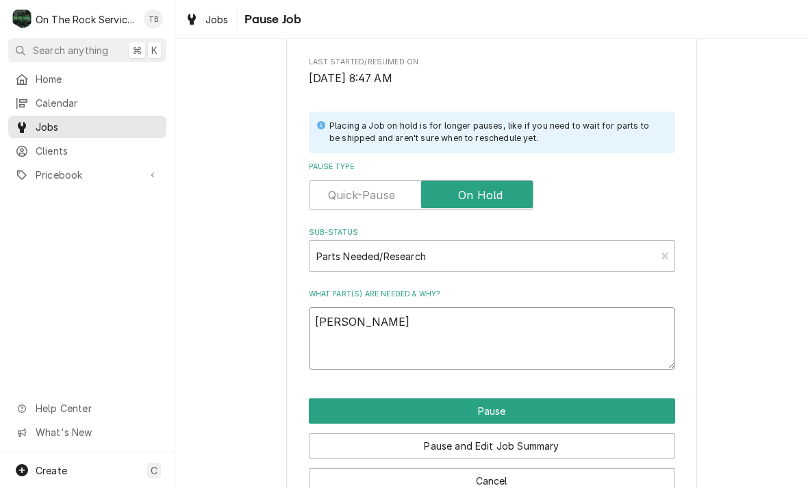
type textarea "Gasket"
type textarea "x"
type textarea "Gasket"
type textarea "x"
type textarea "Gasket /"
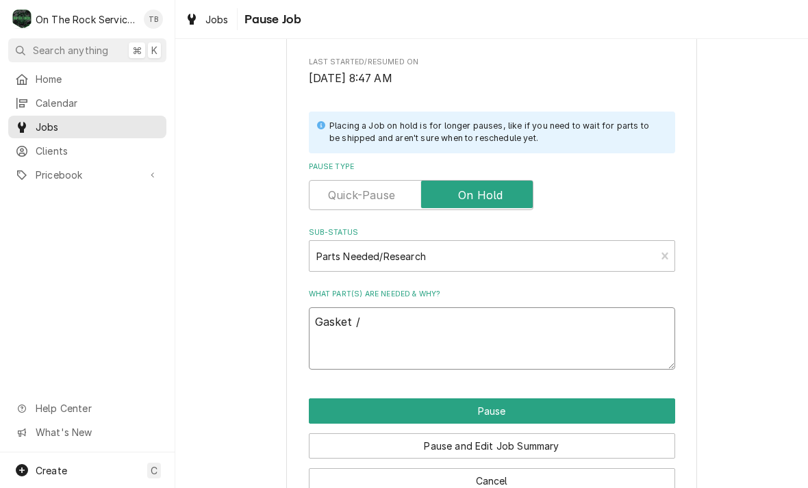
type textarea "x"
type textarea "Gasket /"
type textarea "x"
type textarea "Gasket / do"
type textarea "x"
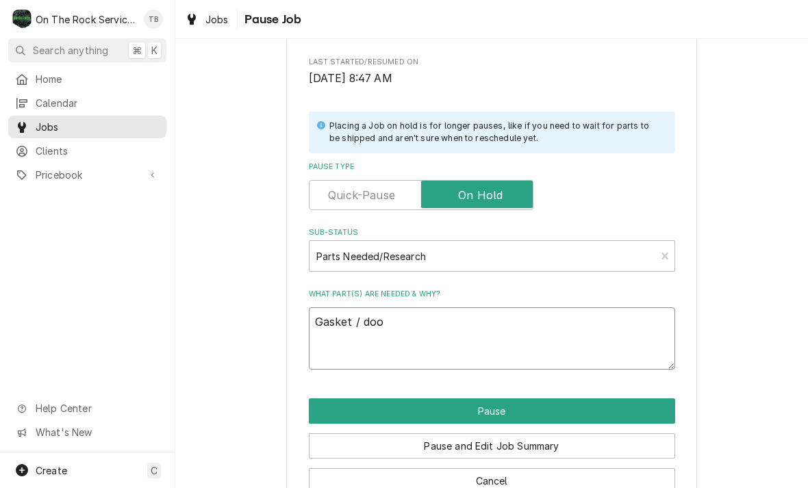
type textarea "Gasket / door"
type textarea "x"
type textarea "Gasket / door"
type textarea "x"
type textarea "Gasket / door g"
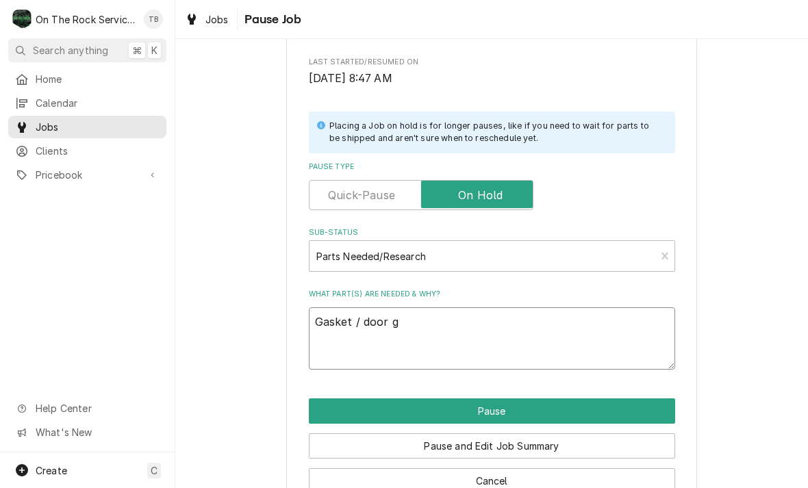
type textarea "x"
type textarea "Gasket / door"
type textarea "x"
type textarea "Gasket / door c"
type textarea "x"
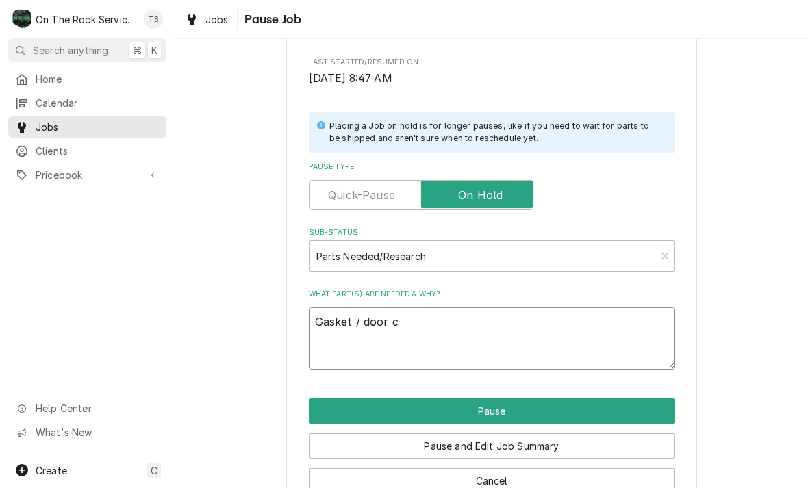
type textarea "Gasket / door ca"
type textarea "x"
type textarea "Gasket / door cap"
type textarea "x"
type textarea "Gasket / door cap"
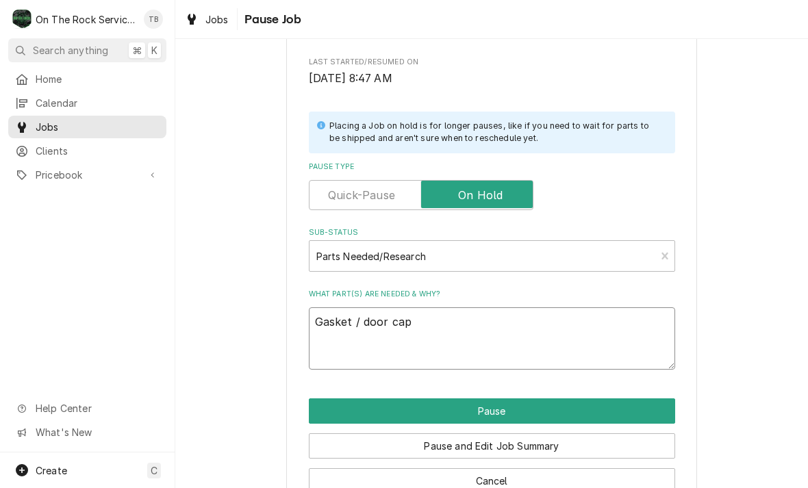
type textarea "x"
type textarea "Gasket / door cap qu"
type textarea "x"
type textarea "Gasket / door cap quo"
type textarea "x"
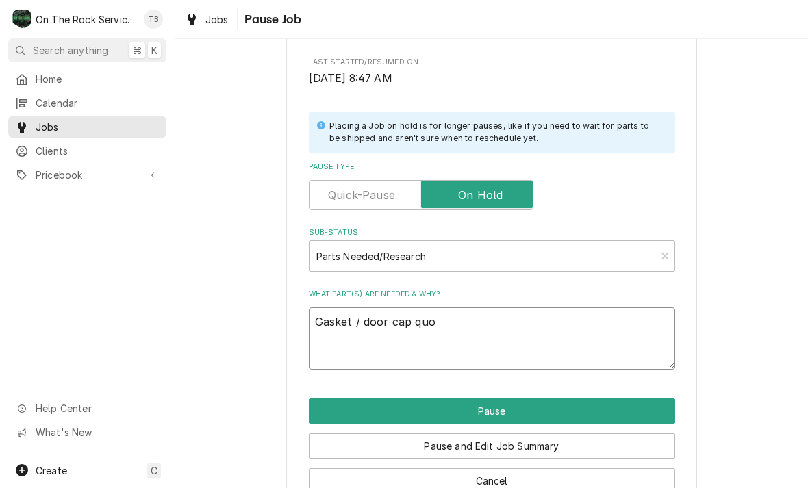
type textarea "Gasket / door cap quot"
type textarea "x"
type textarea "Gasket / door cap quote"
type textarea "x"
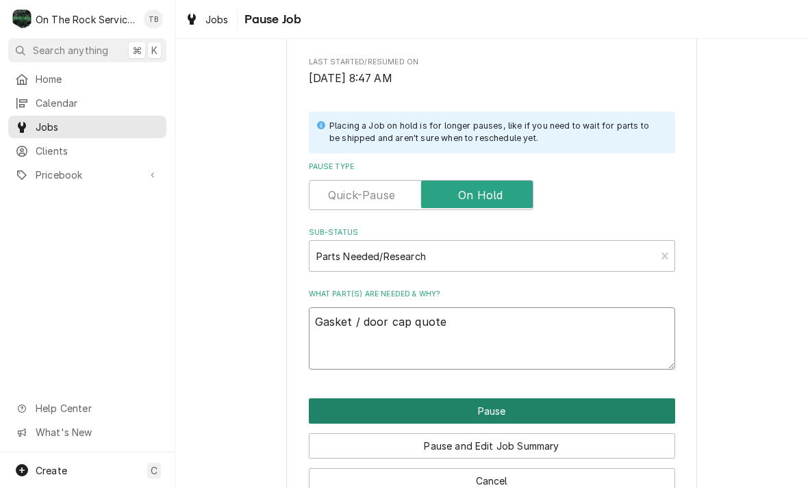
type textarea "Gasket / door cap quote"
click at [498, 407] on button "Pause" at bounding box center [492, 411] width 366 height 25
type textarea "x"
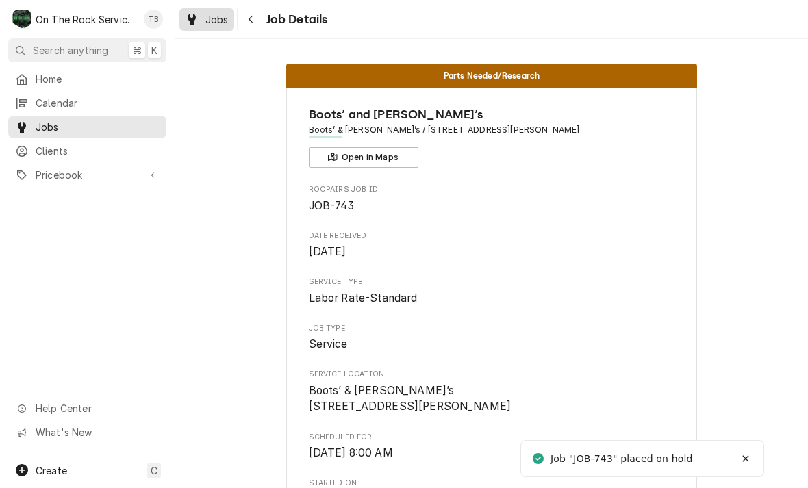
click at [219, 22] on span "Jobs" at bounding box center [216, 19] width 23 height 14
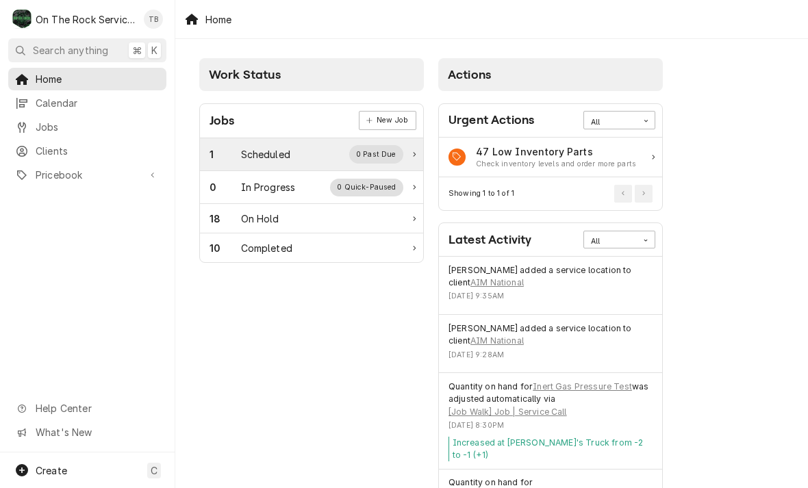
click at [293, 155] on div "1 Scheduled 0 Past Due" at bounding box center [307, 154] width 194 height 18
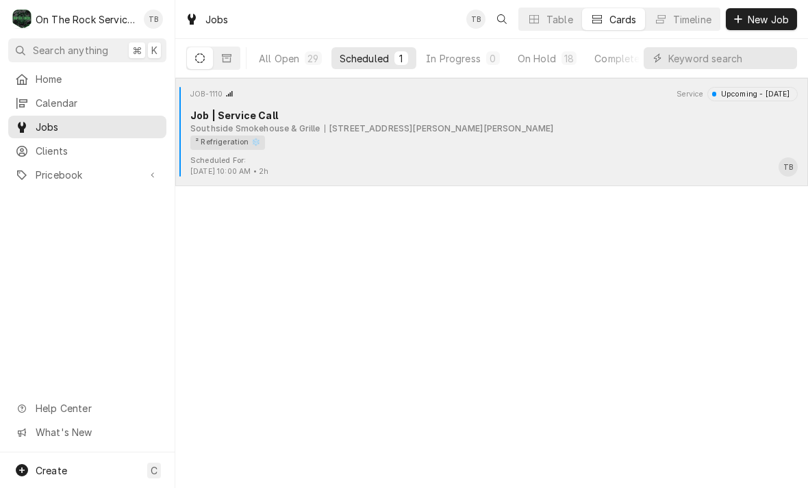
click at [431, 138] on div "² Refrigeration ❄️" at bounding box center [489, 143] width 598 height 14
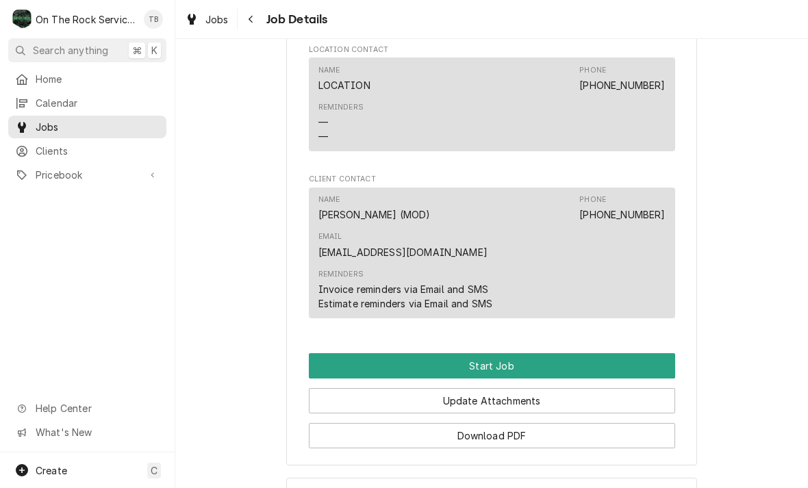
scroll to position [1024, 0]
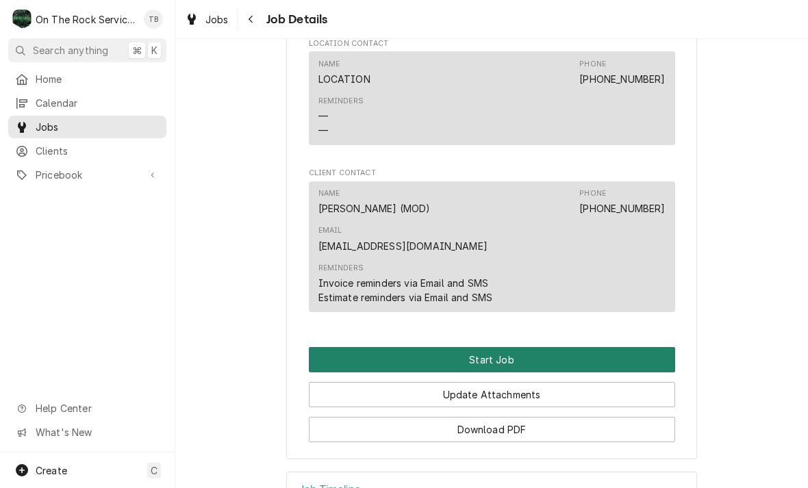
click at [594, 347] on button "Start Job" at bounding box center [492, 359] width 366 height 25
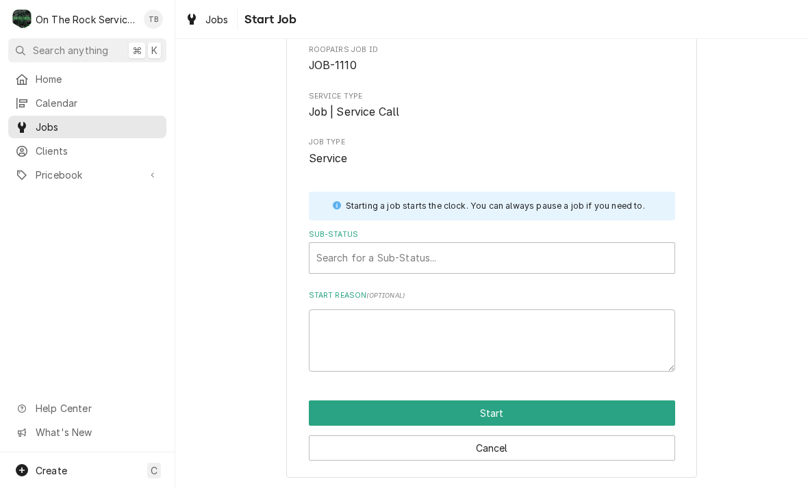
scroll to position [71, 0]
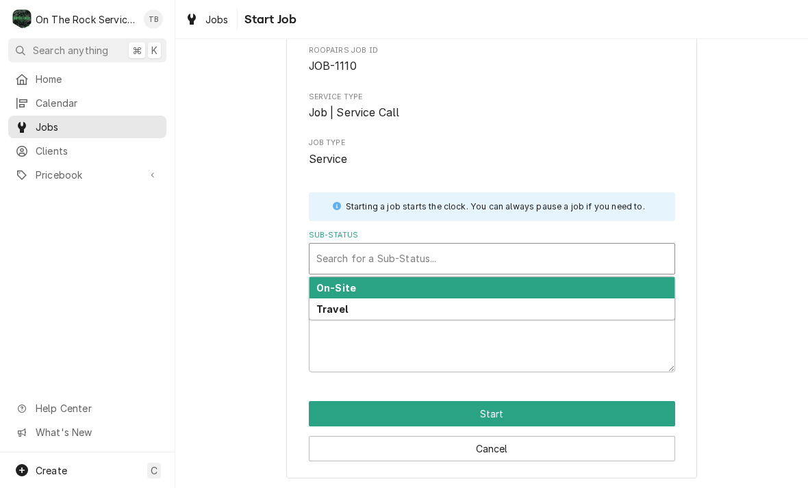
click at [592, 312] on div "Travel" at bounding box center [492, 309] width 365 height 21
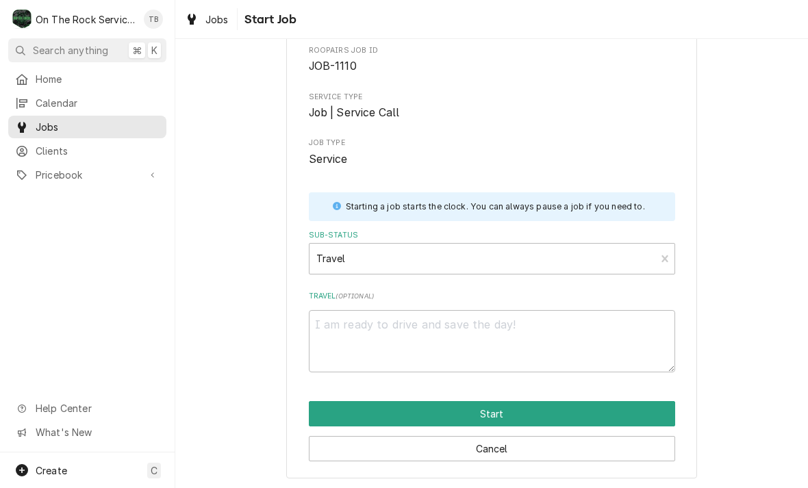
scroll to position [55, 0]
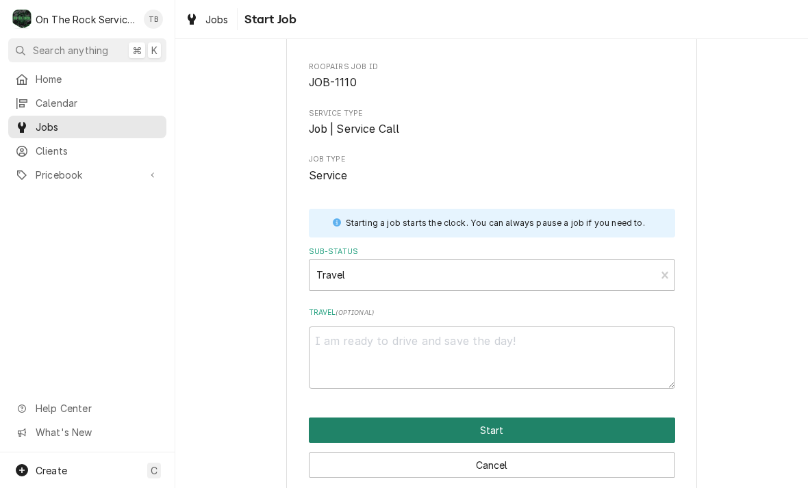
click at [587, 427] on button "Start" at bounding box center [492, 430] width 366 height 25
type textarea "x"
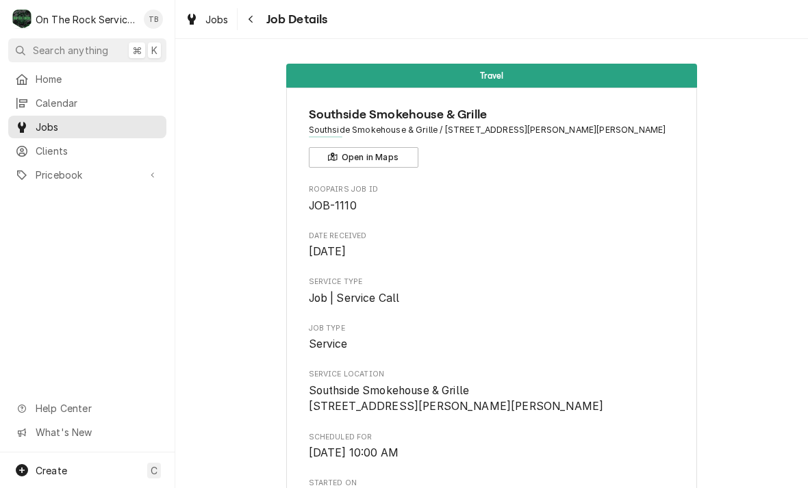
click at [253, 23] on icon "Navigate back" at bounding box center [251, 19] width 6 height 10
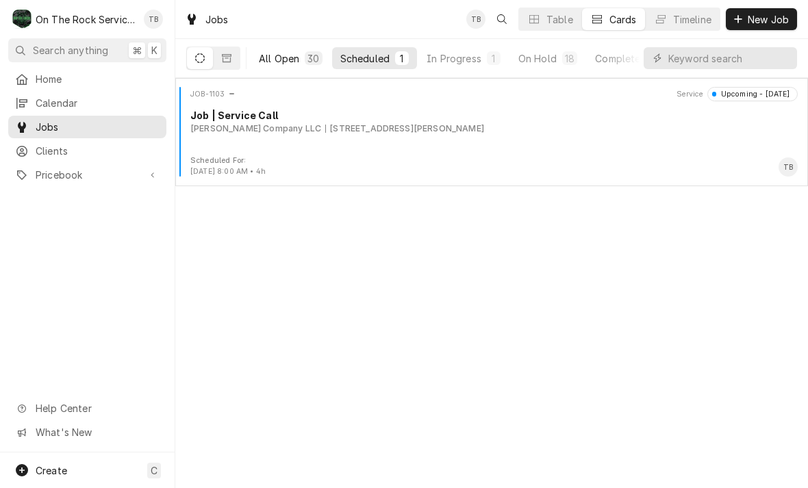
click at [279, 60] on div "All Open" at bounding box center [279, 58] width 40 height 14
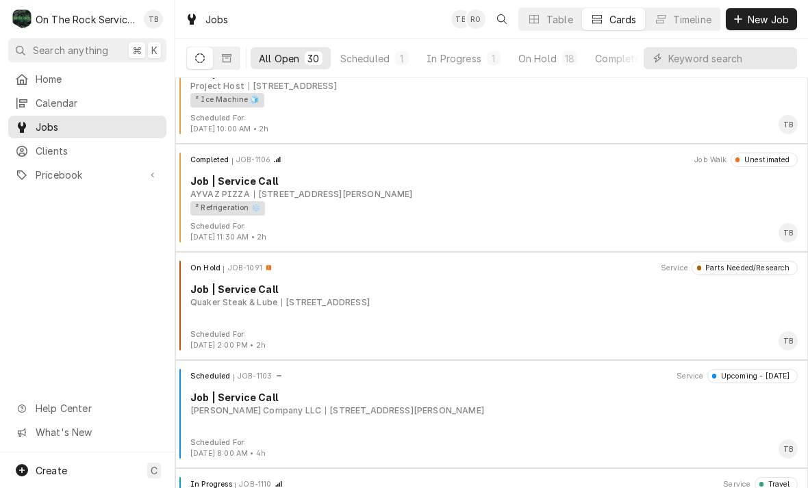
scroll to position [2746, 0]
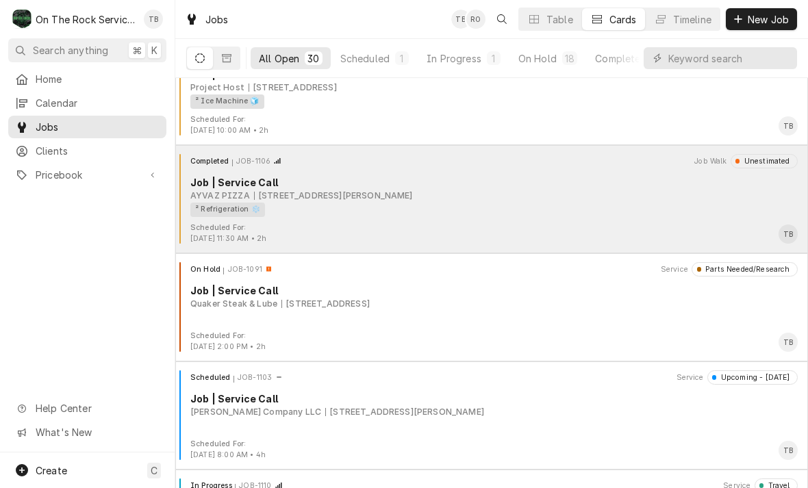
click at [685, 203] on div "² Refrigeration ❄️" at bounding box center [489, 210] width 598 height 14
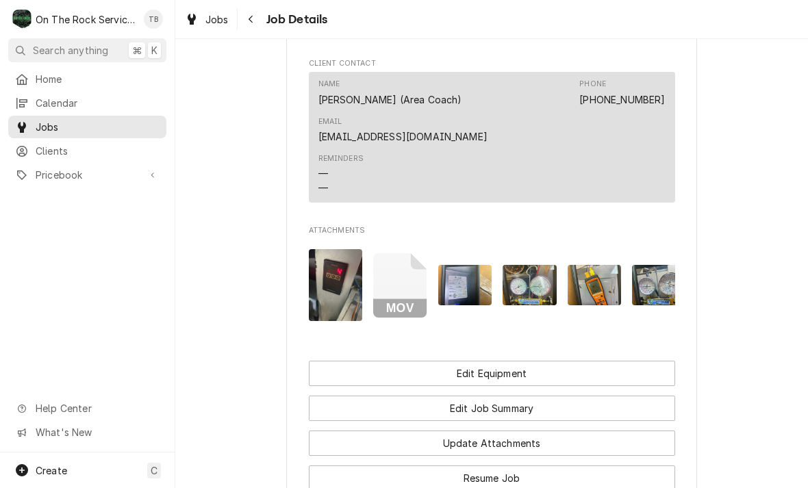
scroll to position [1237, 0]
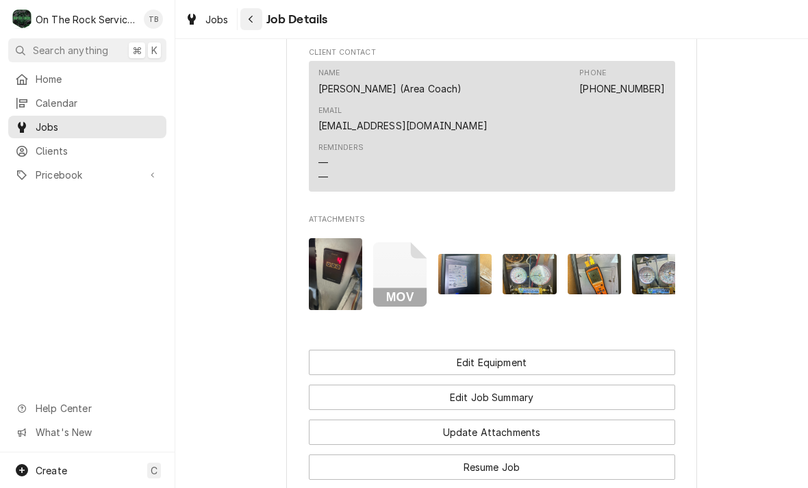
click at [245, 22] on div "Navigate back" at bounding box center [251, 19] width 14 height 14
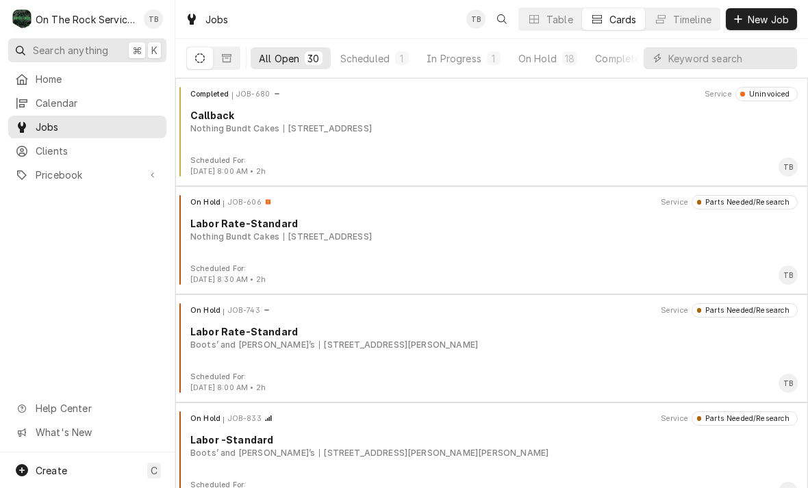
click at [101, 50] on span "Search anything" at bounding box center [70, 50] width 75 height 14
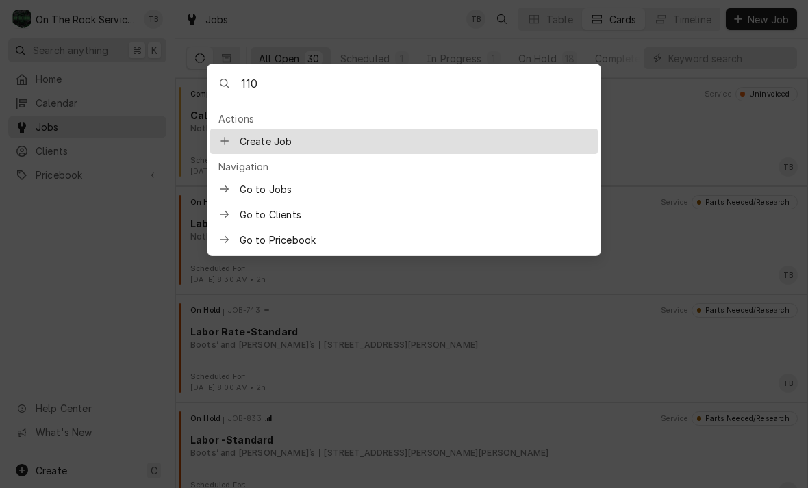
type input "1106"
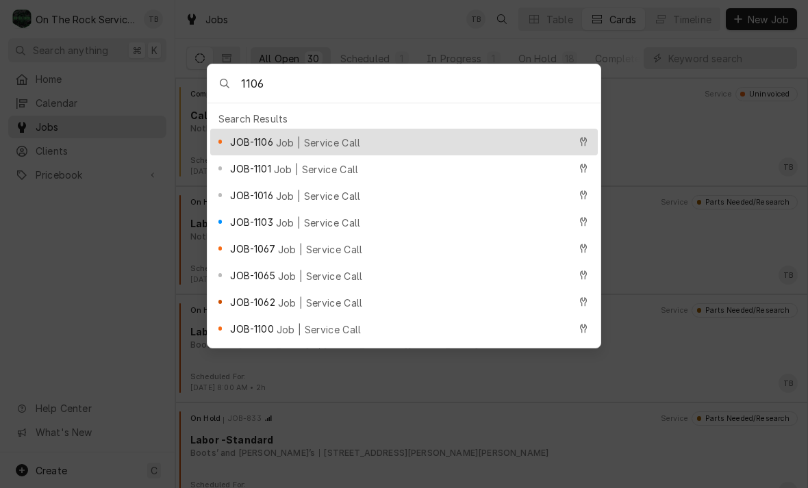
click at [342, 143] on span "Job | Service Call" at bounding box center [318, 143] width 85 height 14
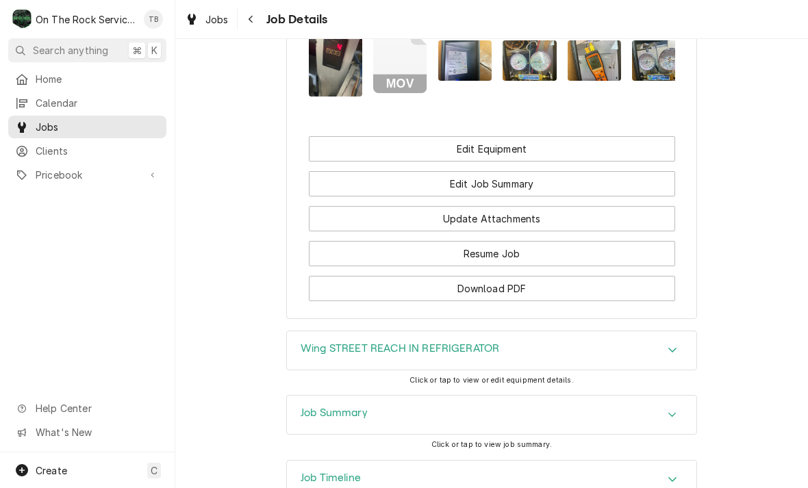
scroll to position [1470, 0]
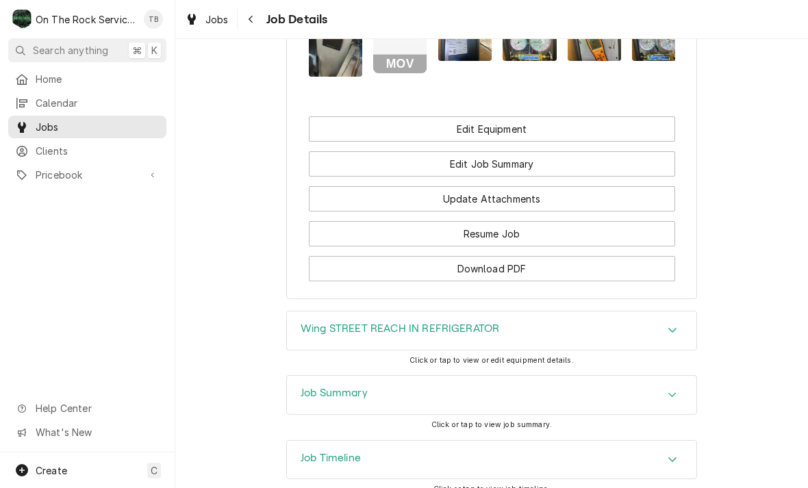
click at [670, 327] on icon "Accordion Header" at bounding box center [673, 330] width 10 height 11
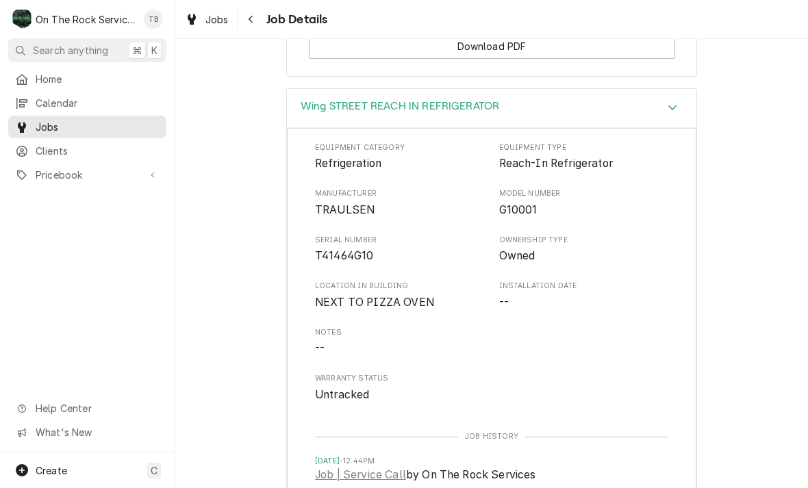
scroll to position [1709, 0]
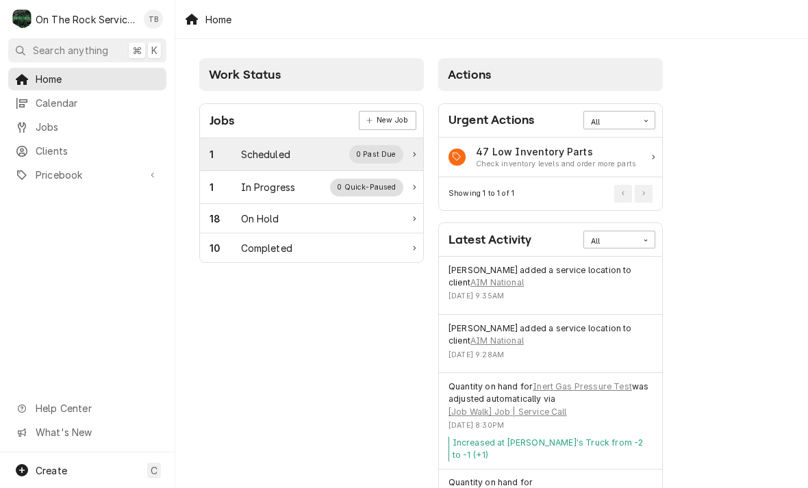
click at [273, 151] on div "Scheduled" at bounding box center [265, 154] width 49 height 14
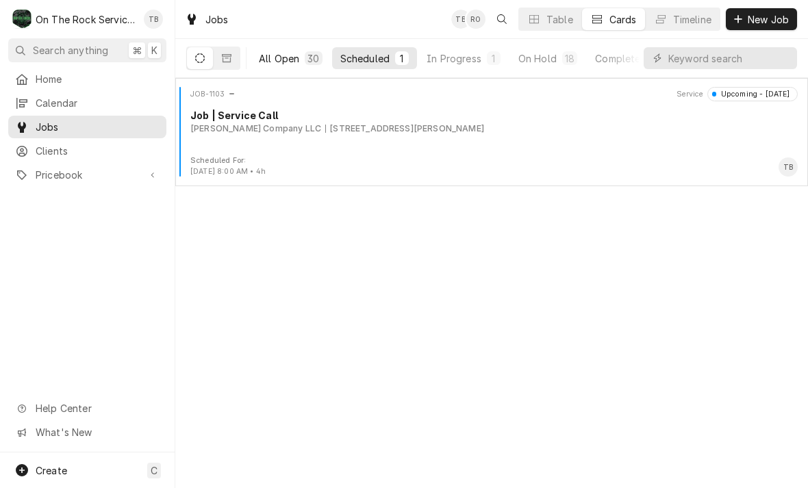
click at [294, 52] on div "All Open" at bounding box center [279, 58] width 40 height 14
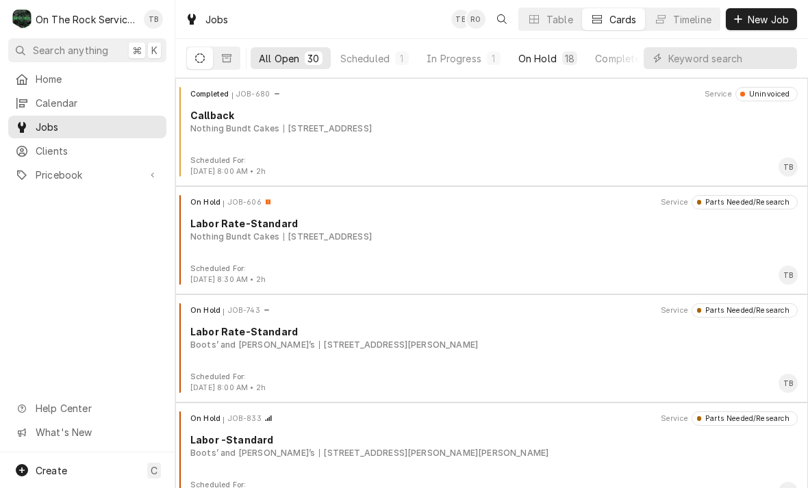
click at [543, 63] on div "On Hold" at bounding box center [537, 58] width 38 height 14
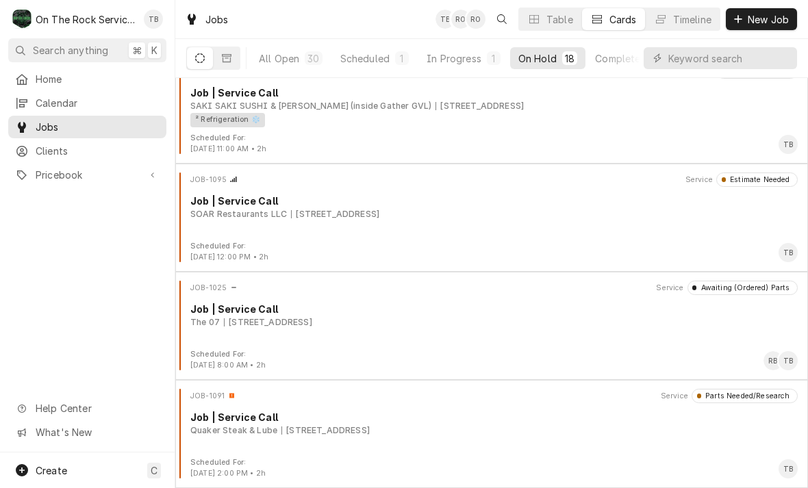
scroll to position [1537, 0]
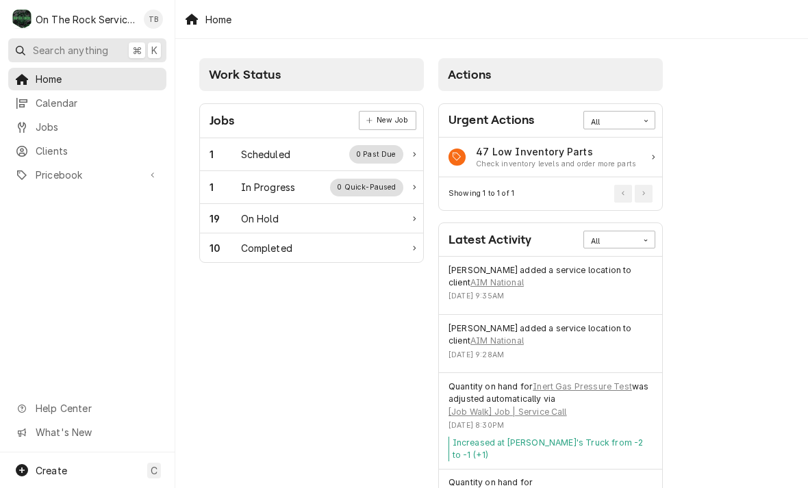
click at [85, 51] on span "Search anything" at bounding box center [70, 50] width 75 height 14
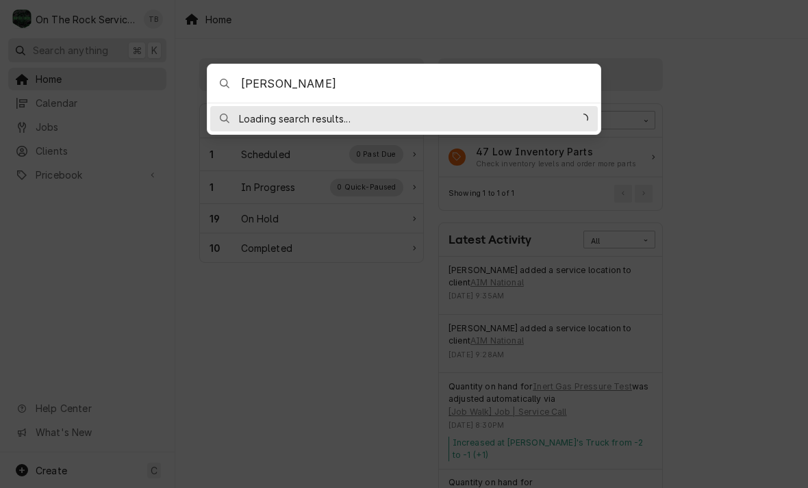
type input "WADES"
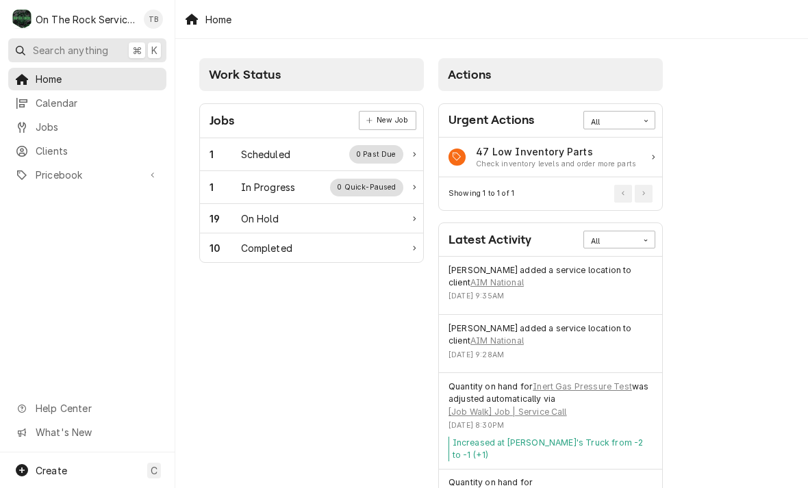
click at [77, 55] on span "Search anything" at bounding box center [70, 50] width 75 height 14
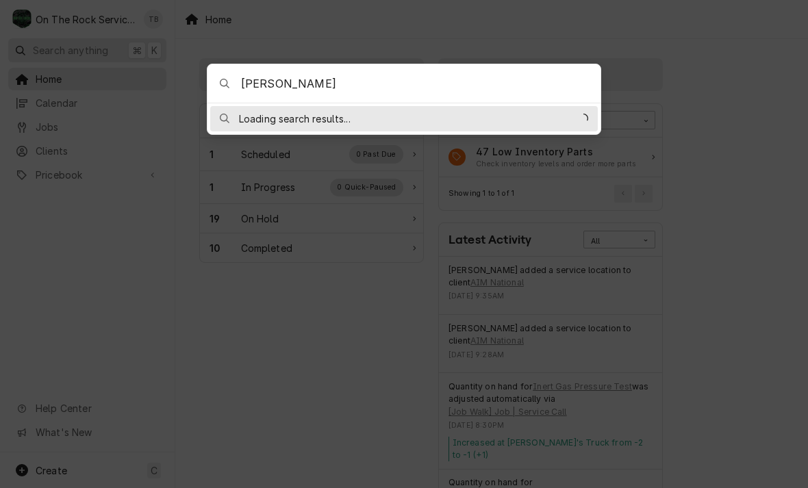
type input "WADES"
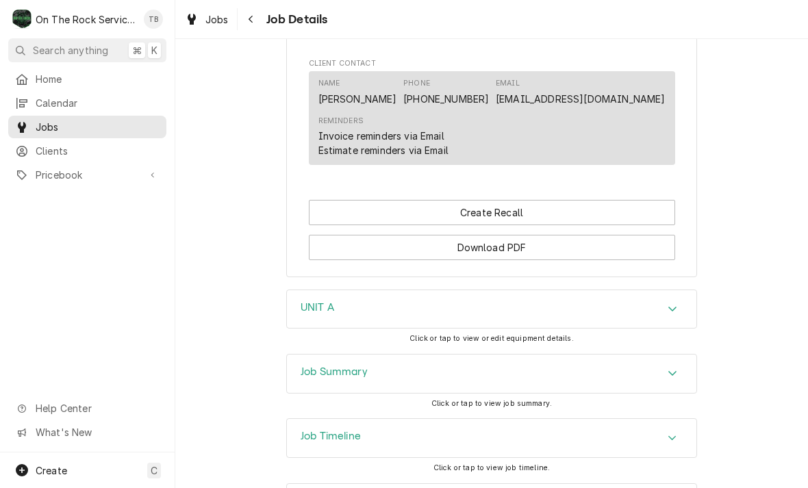
scroll to position [1174, 0]
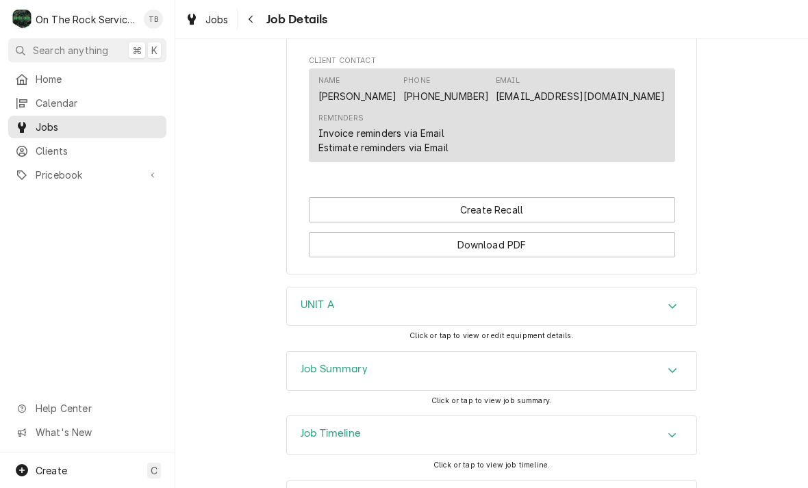
click at [664, 307] on div "Accordion Header" at bounding box center [672, 307] width 21 height 16
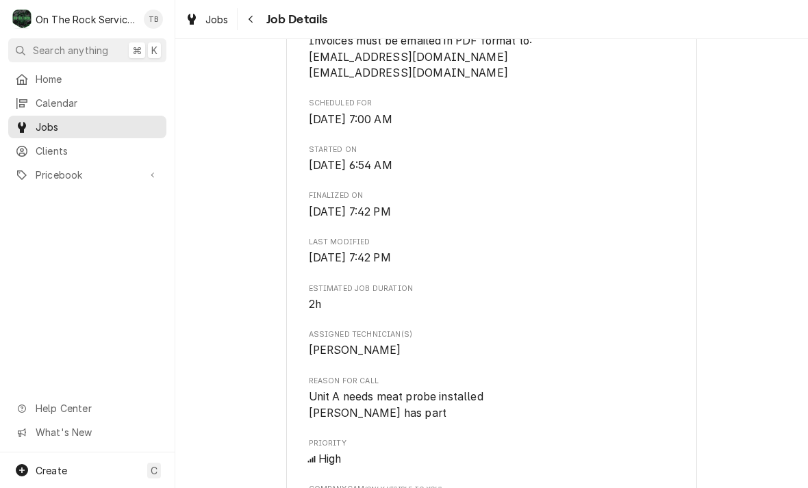
scroll to position [315, 0]
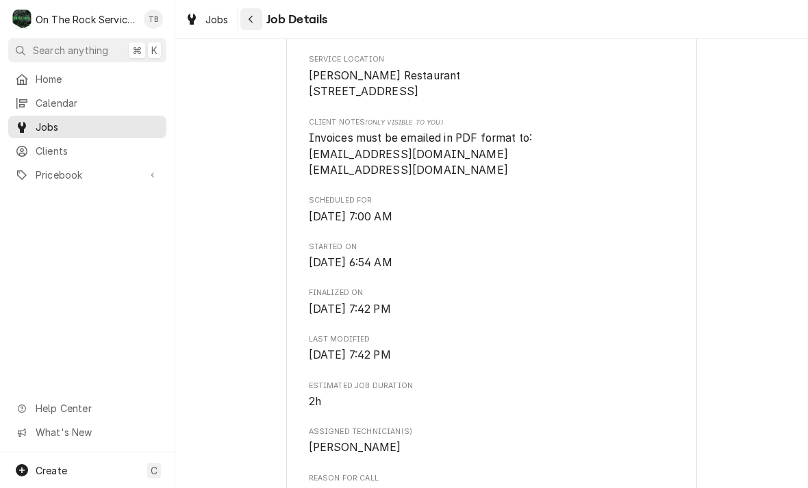
click at [262, 16] on button "Navigate back" at bounding box center [251, 19] width 22 height 22
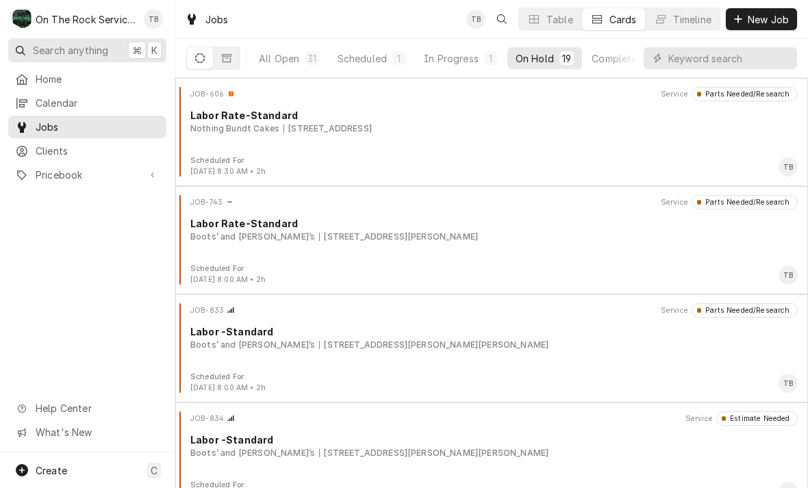
click at [58, 51] on span "Search anything" at bounding box center [70, 50] width 75 height 14
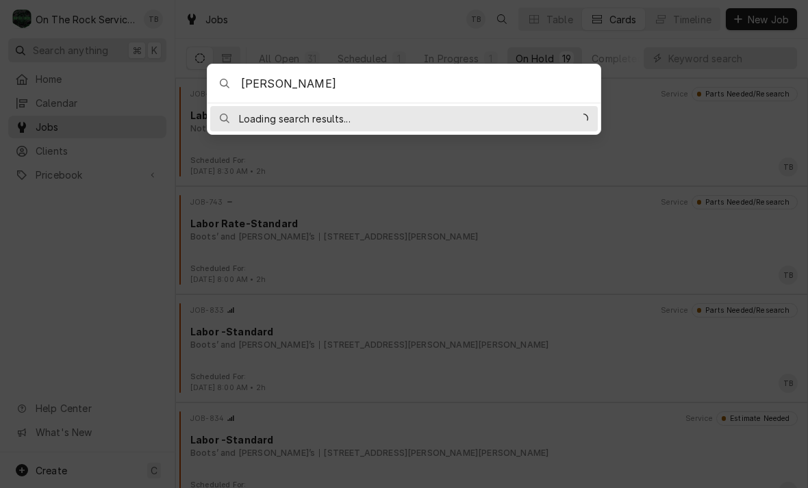
type input "WADES"
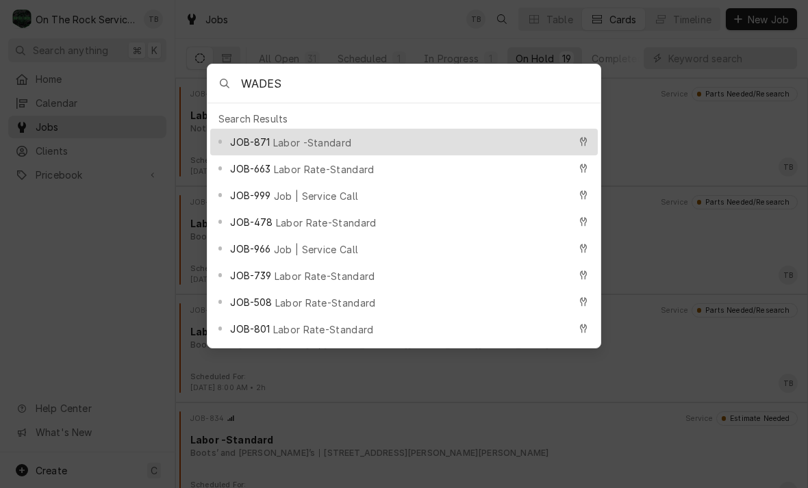
click at [247, 165] on span "JOB-663" at bounding box center [250, 169] width 40 height 14
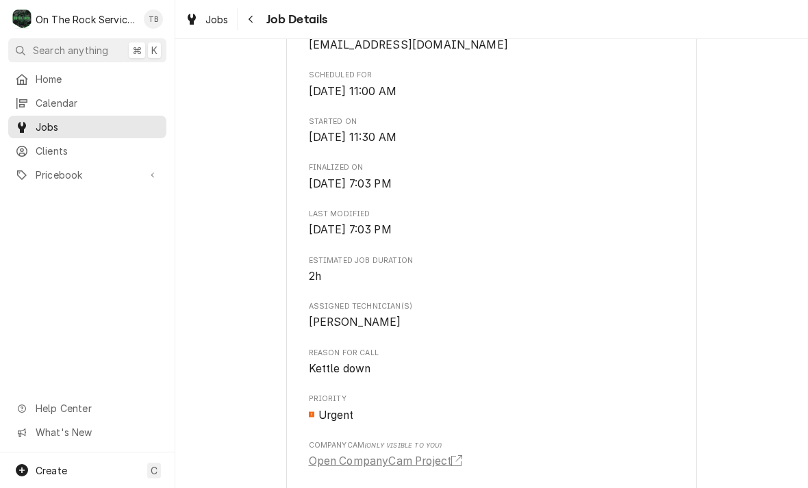
scroll to position [466, 0]
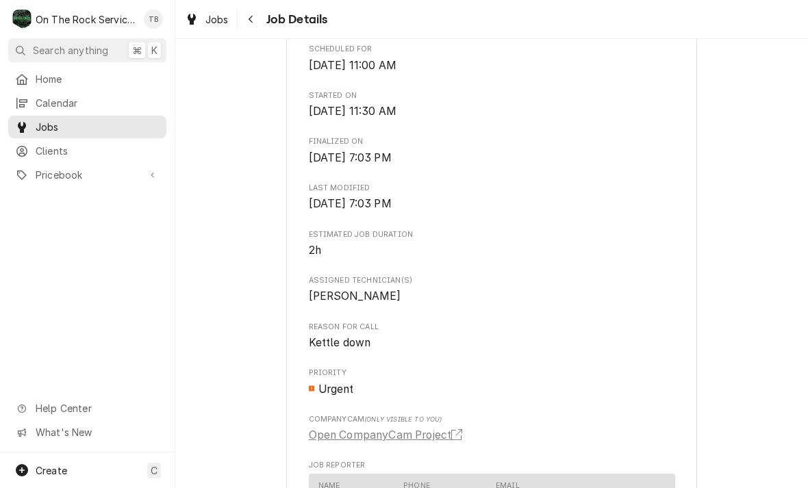
click at [273, 17] on span "Job Details" at bounding box center [295, 19] width 66 height 18
click at [41, 47] on span "Search anything" at bounding box center [70, 50] width 75 height 14
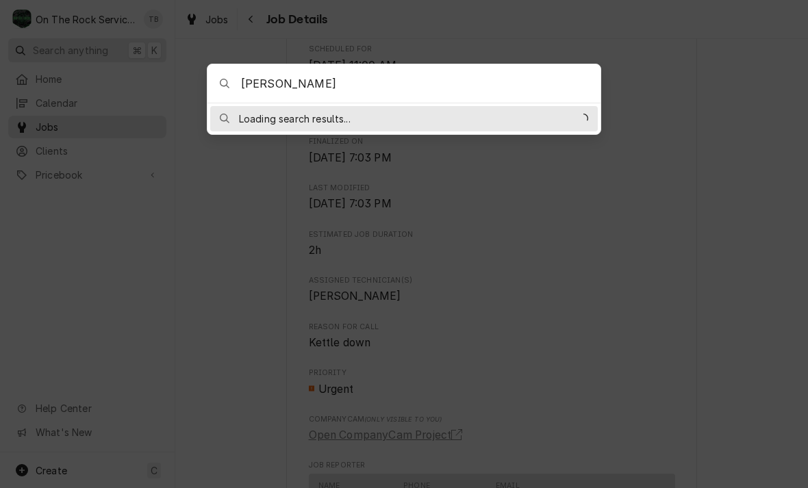
type input "WADES"
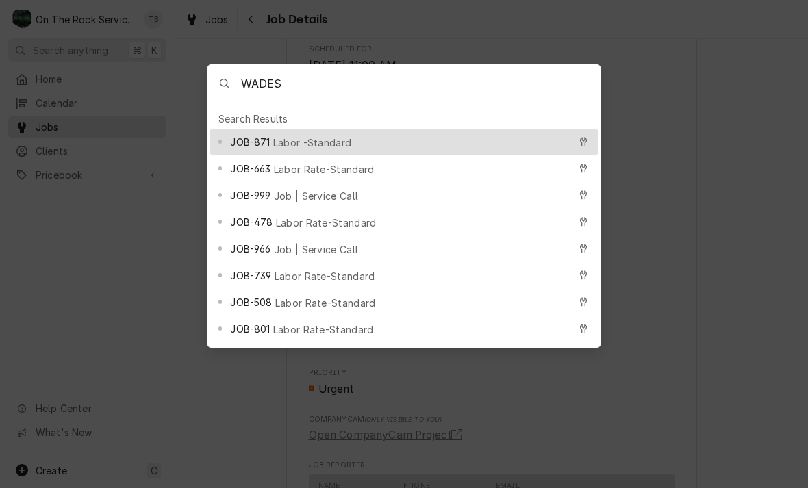
click at [243, 247] on span "JOB-966" at bounding box center [250, 249] width 40 height 14
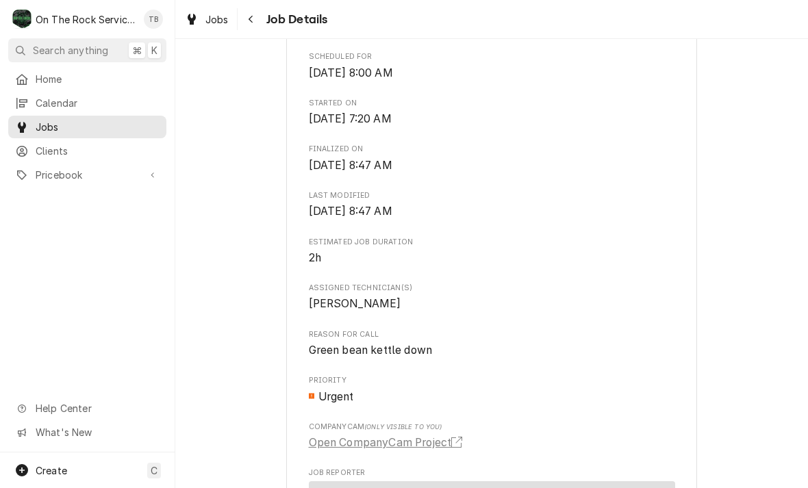
scroll to position [460, 0]
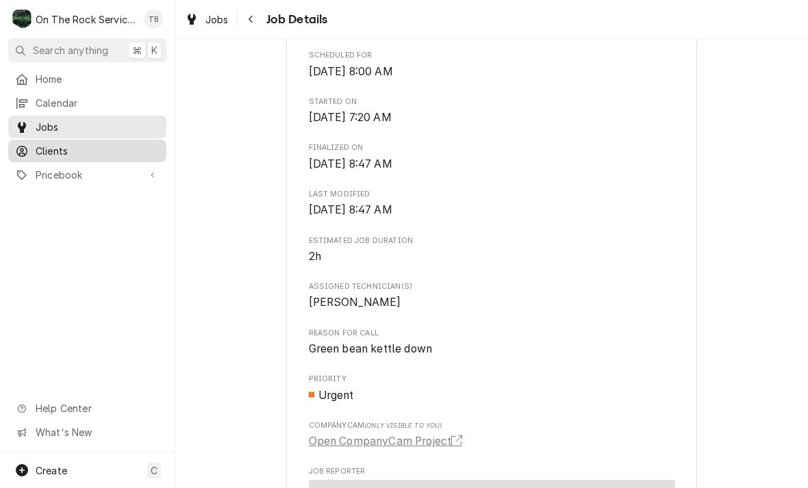
click at [48, 144] on span "Clients" at bounding box center [98, 151] width 124 height 14
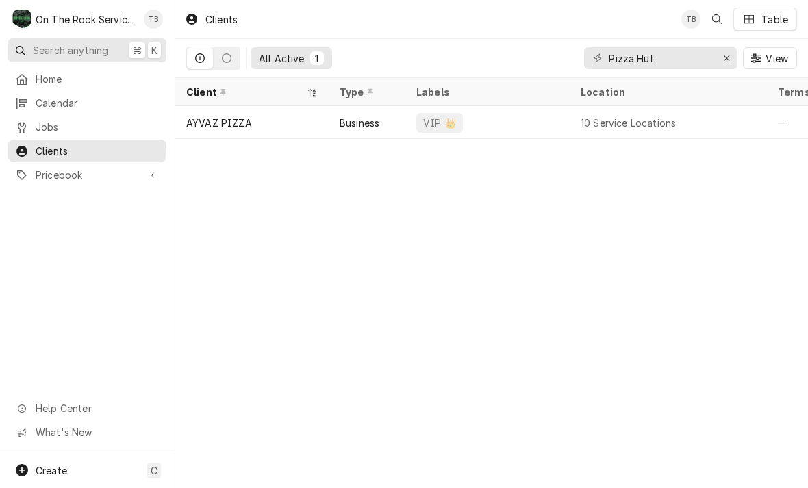
click at [34, 50] on span "Search anything" at bounding box center [70, 50] width 75 height 14
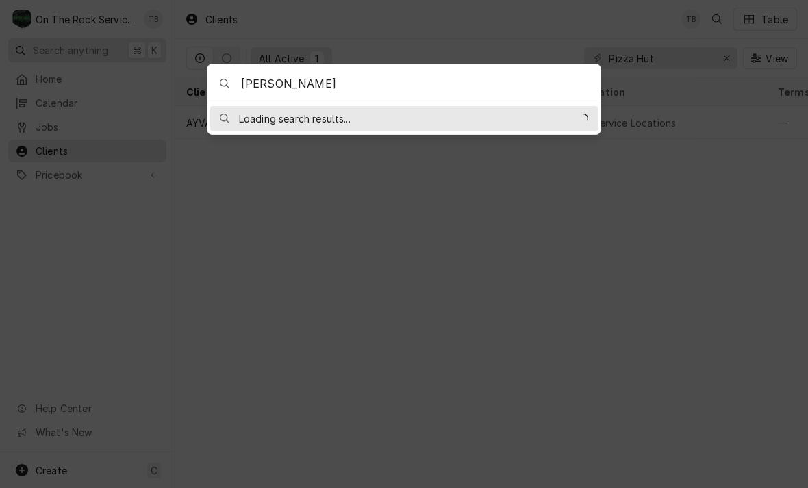
type input "WADES"
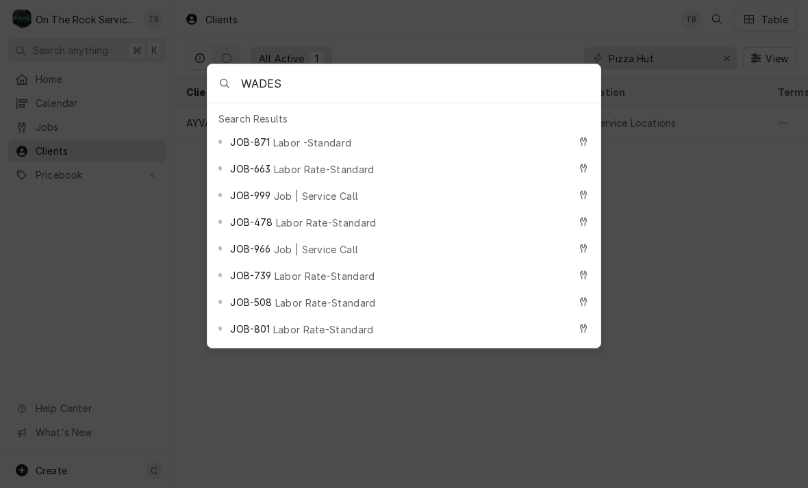
click at [344, 268] on div "JOB-739 Labor Rate-Standard" at bounding box center [399, 276] width 338 height 16
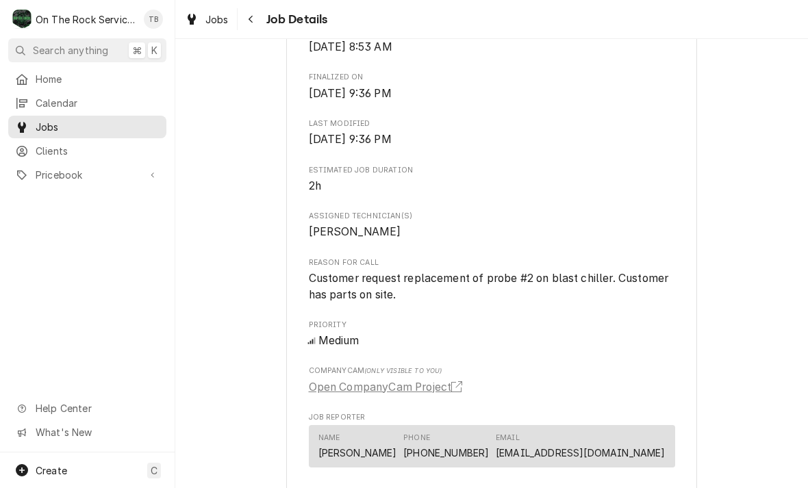
scroll to position [532, 0]
click at [258, 18] on button "Navigate back" at bounding box center [251, 19] width 22 height 22
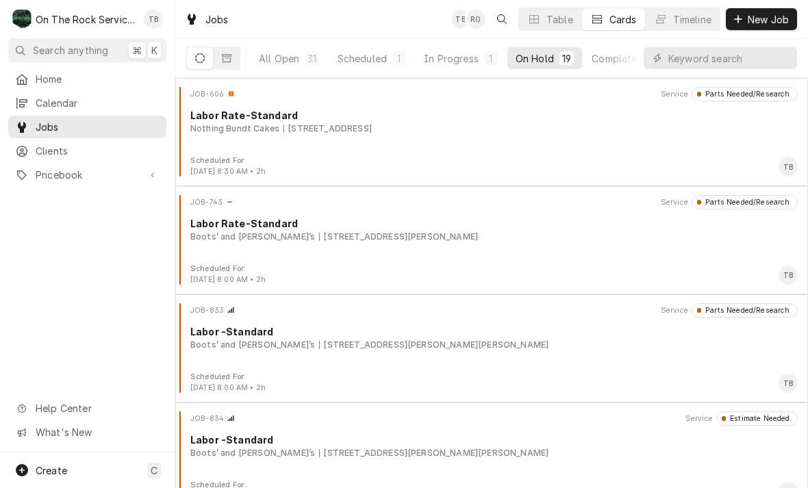
click at [92, 15] on div "On The Rock Services" at bounding box center [86, 19] width 101 height 14
